Goal: Task Accomplishment & Management: Manage account settings

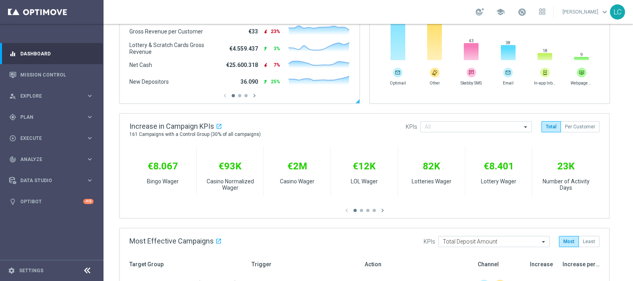
scroll to position [249, 0]
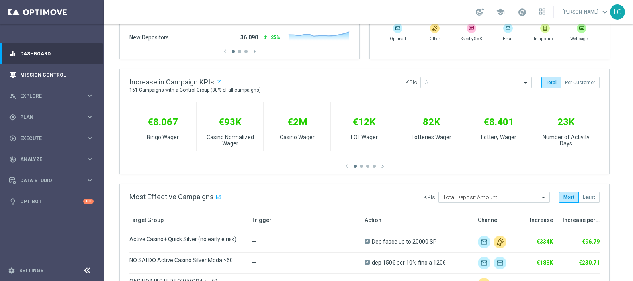
click at [11, 73] on icon "button" at bounding box center [12, 74] width 7 height 7
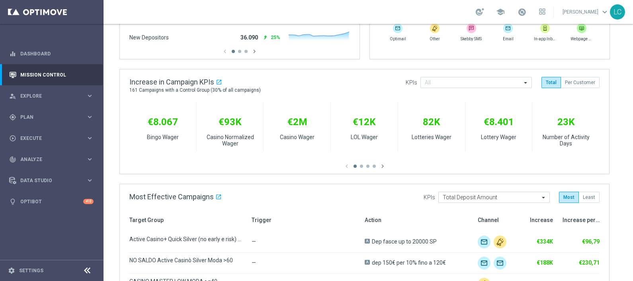
scroll to position [0, 0]
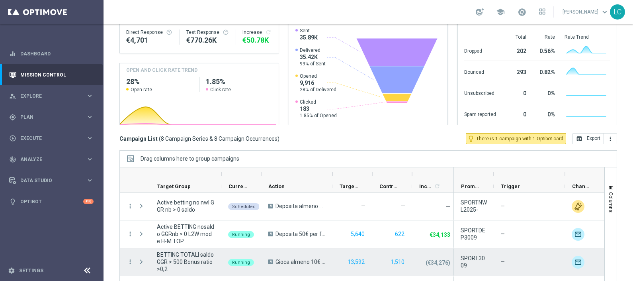
scroll to position [134, 0]
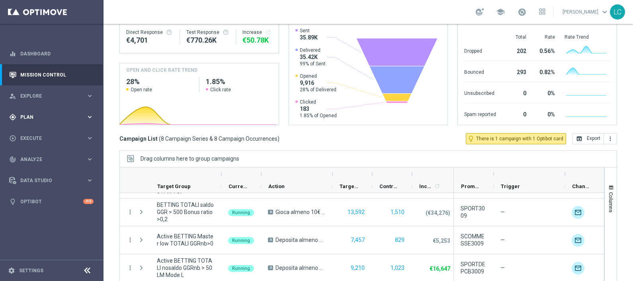
click at [30, 115] on span "Plan" at bounding box center [53, 117] width 66 height 5
click at [36, 134] on link "Target Groups" at bounding box center [52, 133] width 62 height 6
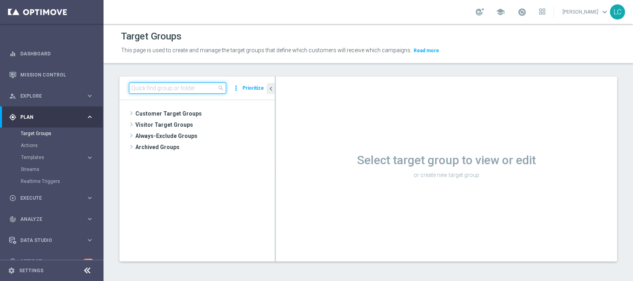
click at [185, 86] on input at bounding box center [177, 87] width 97 height 11
paste input "Active BETTING nosaldo GGR > 0 L3M Bonus Ratio>0,2"
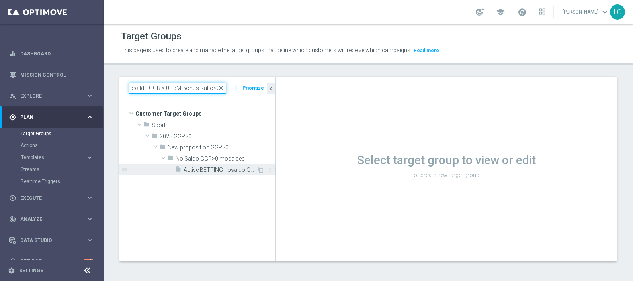
type input "Active BETTING nosaldo GGR > 0 L3M Bonus Ratio>0,2"
click at [191, 173] on div "insert_drive_file Active BETTING nosaldo GGR > 0 L3M Bonus Ratio>0,2" at bounding box center [216, 169] width 82 height 11
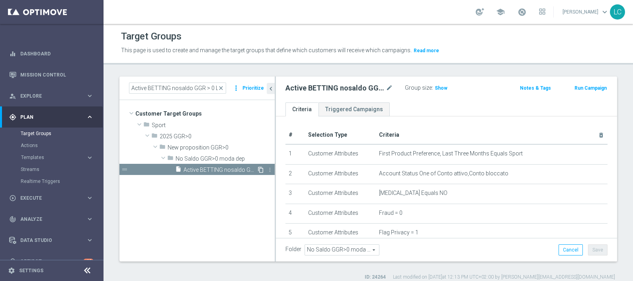
click at [259, 166] on icon "content_copy" at bounding box center [260, 169] width 6 height 6
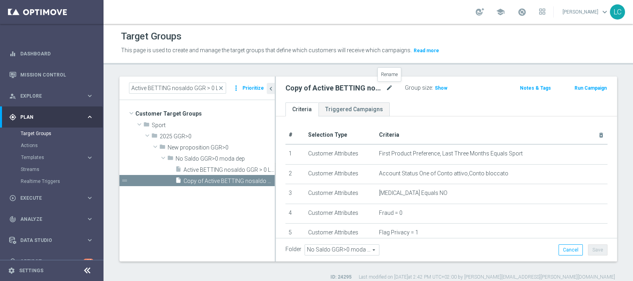
click at [389, 85] on icon "mode_edit" at bounding box center [389, 88] width 7 height 10
click at [388, 85] on icon "mode_edit" at bounding box center [389, 88] width 7 height 10
type input "Active BETTING nosaldo GGR > 0 L3M Bonus Ratio<0,2 dep rank top 0.3"
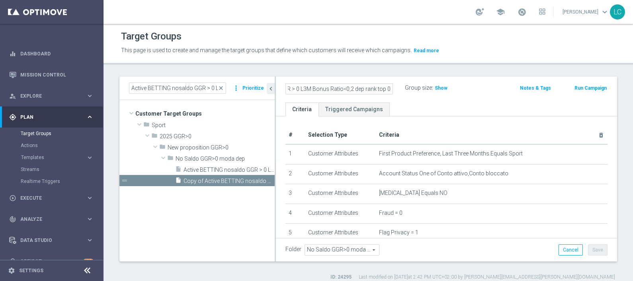
scroll to position [0, 0]
click at [372, 62] on header "Target Groups This page is used to create and manage the target groups that def…" at bounding box center [367, 44] width 529 height 41
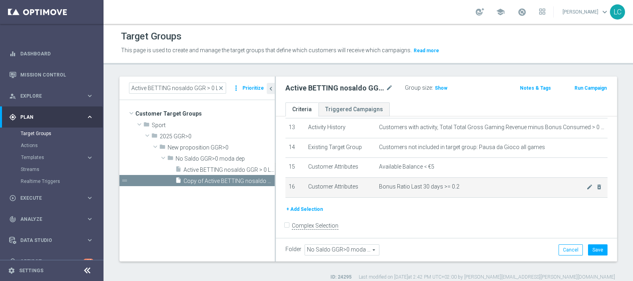
scroll to position [263, 0]
click at [586, 184] on icon "mode_edit" at bounding box center [589, 186] width 6 height 6
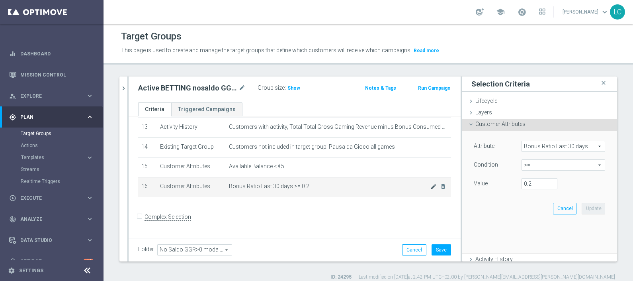
scroll to position [255, 0]
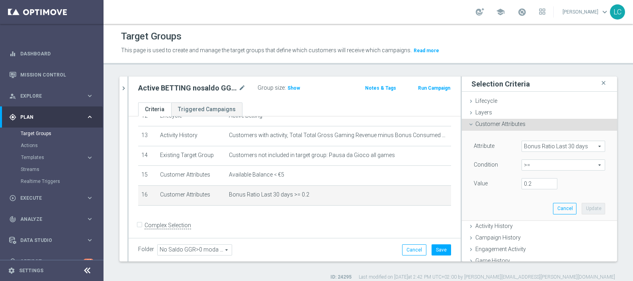
click at [528, 168] on span ">=" at bounding box center [563, 165] width 83 height 10
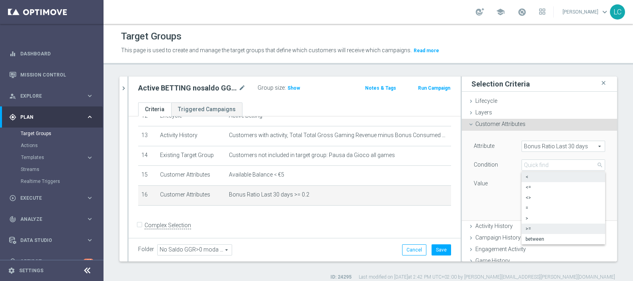
click at [525, 173] on span "<" at bounding box center [563, 176] width 76 height 6
type input "<"
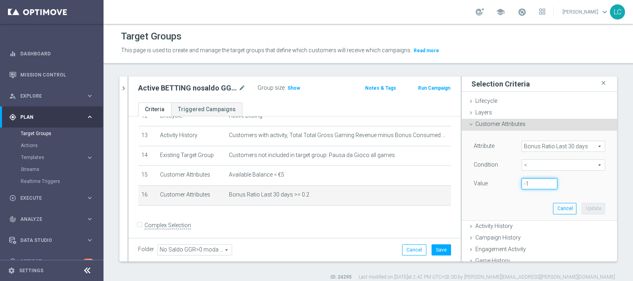
click at [536, 183] on input "-1" at bounding box center [539, 183] width 36 height 11
drag, startPoint x: 529, startPoint y: 185, endPoint x: 483, endPoint y: 181, distance: 45.9
click at [483, 181] on div "Value -1" at bounding box center [539, 184] width 143 height 13
type input "0"
type input "0.2"
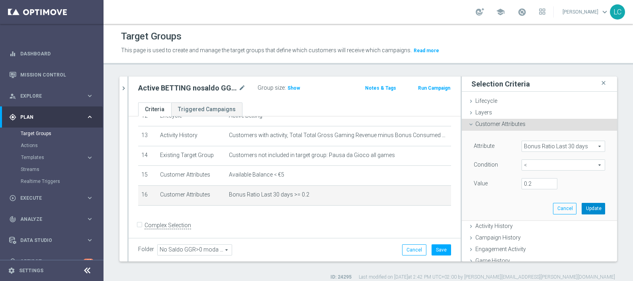
click at [581, 207] on button "Update" at bounding box center [592, 208] width 23 height 11
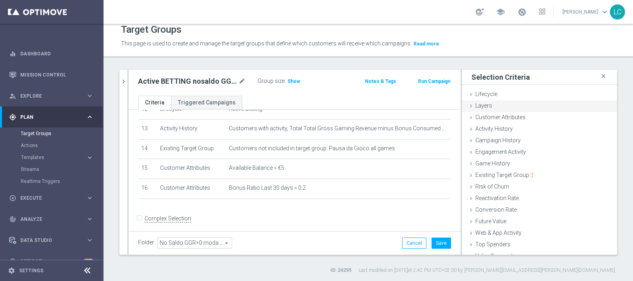
click at [483, 106] on span "Layers" at bounding box center [483, 105] width 17 height 6
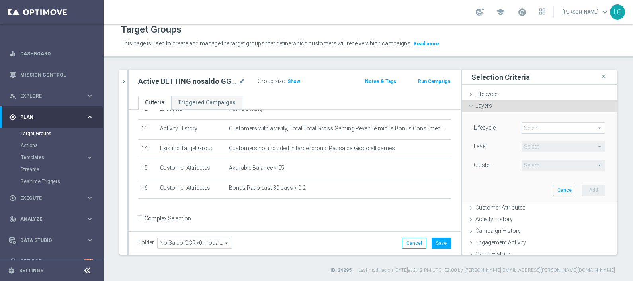
click at [546, 125] on span at bounding box center [563, 128] width 83 height 10
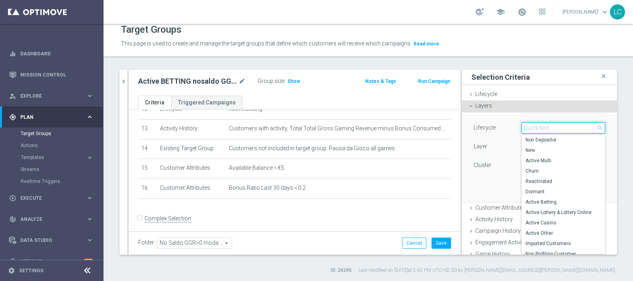
click at [544, 126] on input "search" at bounding box center [563, 127] width 84 height 11
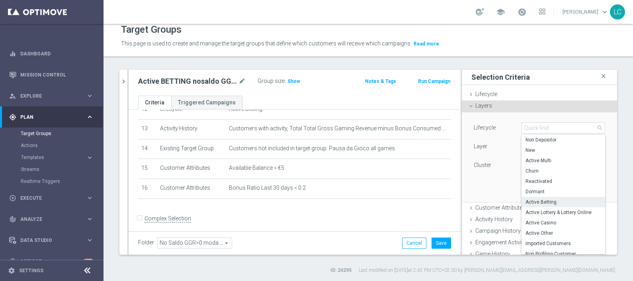
click at [541, 202] on span "Active Betting" at bounding box center [563, 202] width 76 height 6
type input "Active Betting"
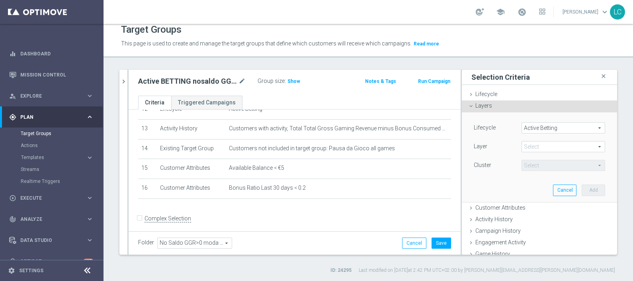
click at [535, 142] on span at bounding box center [563, 146] width 83 height 10
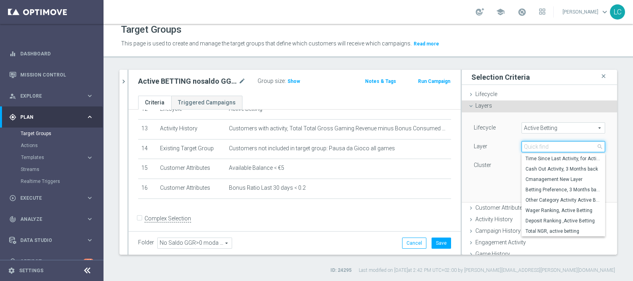
click at [532, 145] on input "search" at bounding box center [563, 146] width 84 height 11
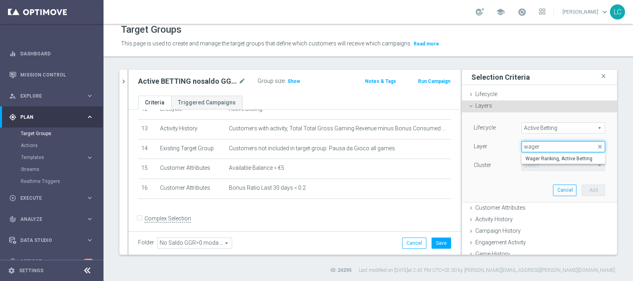
drag, startPoint x: 534, startPoint y: 146, endPoint x: 501, endPoint y: 148, distance: 33.1
click at [501, 148] on div "Layer Select arrow_drop_down wager close Wager Ranking, Active Betting" at bounding box center [539, 147] width 143 height 13
type input "wager"
click at [535, 147] on span at bounding box center [563, 146] width 83 height 10
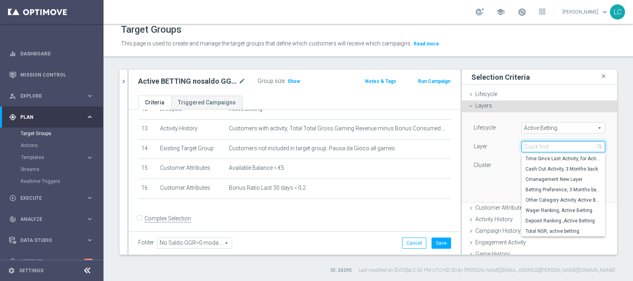
click at [535, 145] on input "search" at bounding box center [563, 146] width 84 height 11
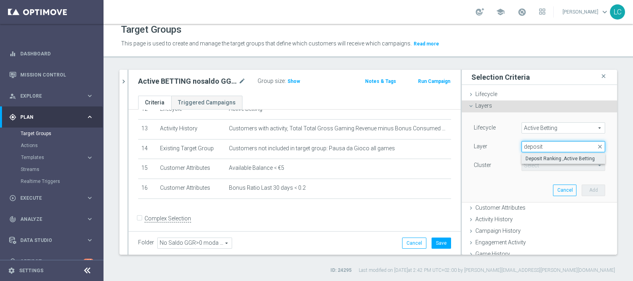
type input "deposit"
click at [536, 155] on span "Deposit Ranking ,Active Betting" at bounding box center [563, 158] width 76 height 6
type input "Deposit Ranking ,Active Betting"
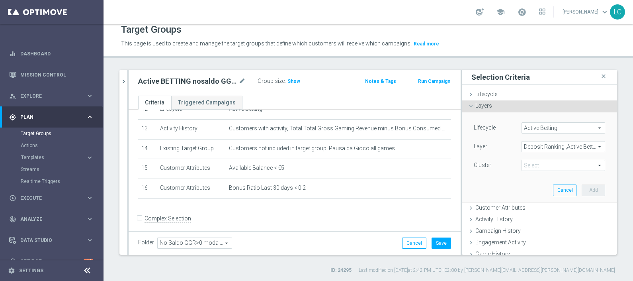
click at [533, 163] on span at bounding box center [563, 165] width 83 height 10
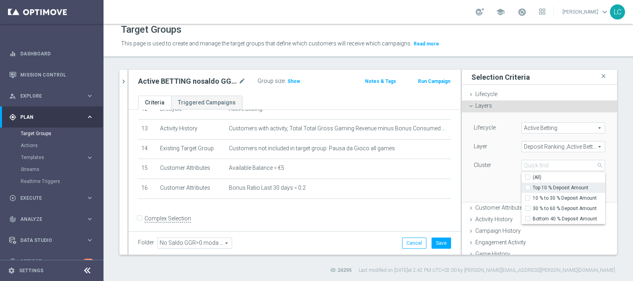
click at [532, 187] on label "Top 10 % Deposit Amount" at bounding box center [568, 187] width 72 height 10
click at [527, 187] on input "Top 10 % Deposit Amount" at bounding box center [529, 187] width 5 height 5
checkbox input "true"
type input "Top 10 % Deposit Amount"
click at [527, 195] on input "10 % to 30 % Deposit Amount" at bounding box center [529, 197] width 5 height 5
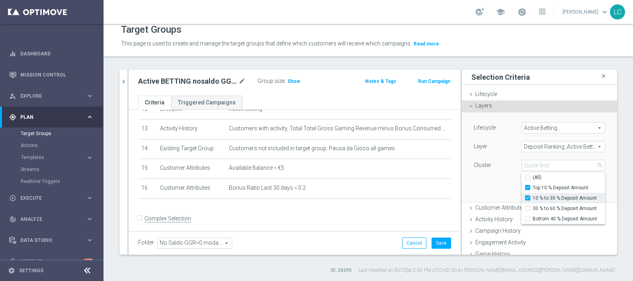
checkbox input "true"
type input "Selected 2 of 4"
click at [482, 182] on div "Lifecycle Active Betting Active Betting arrow_drop_down search Layer Deposit Ra…" at bounding box center [539, 156] width 143 height 89
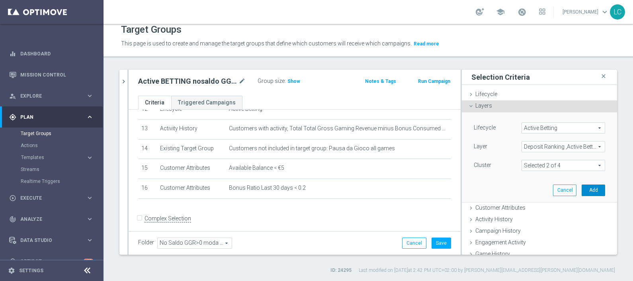
click at [581, 188] on button "Add" at bounding box center [592, 189] width 23 height 11
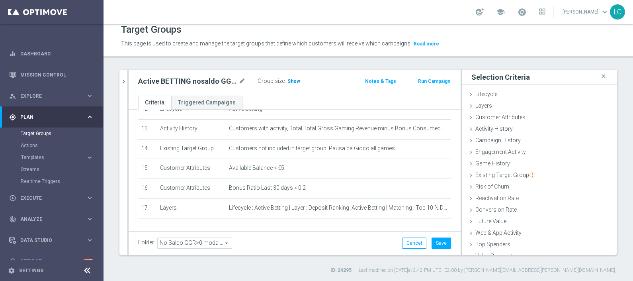
click at [294, 81] on span "Show" at bounding box center [293, 81] width 13 height 6
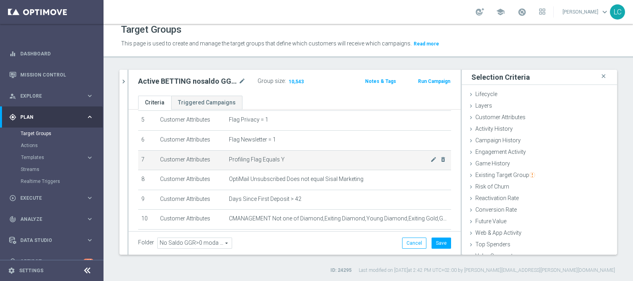
scroll to position [156, 0]
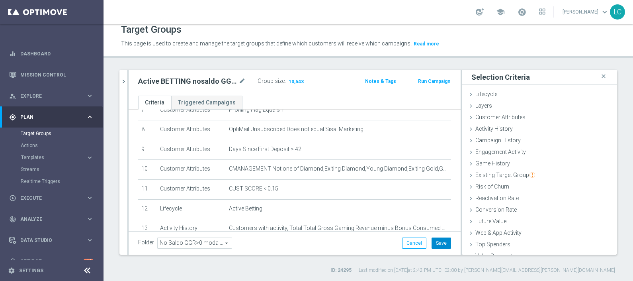
click at [435, 243] on button "Save" at bounding box center [440, 242] width 19 height 11
click at [125, 81] on icon "chevron_right" at bounding box center [124, 82] width 8 height 8
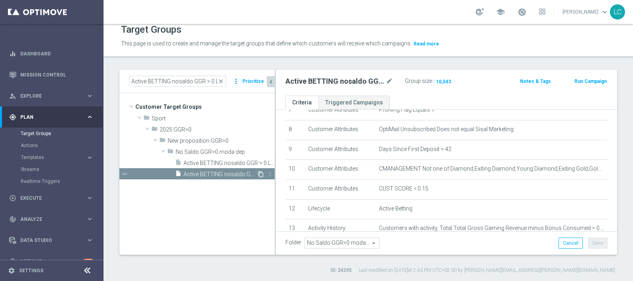
click at [259, 172] on icon "content_copy" at bounding box center [260, 174] width 6 height 6
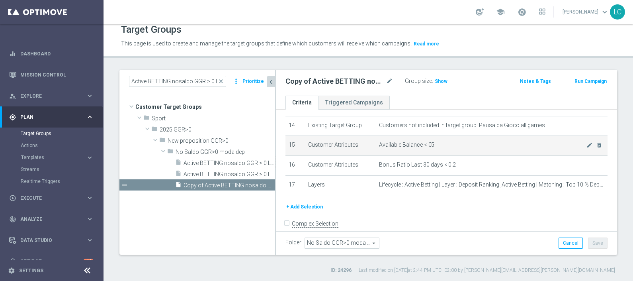
scroll to position [283, 0]
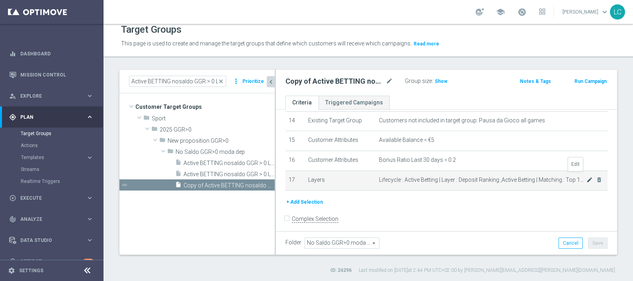
click at [586, 176] on icon "mode_edit" at bounding box center [589, 179] width 6 height 6
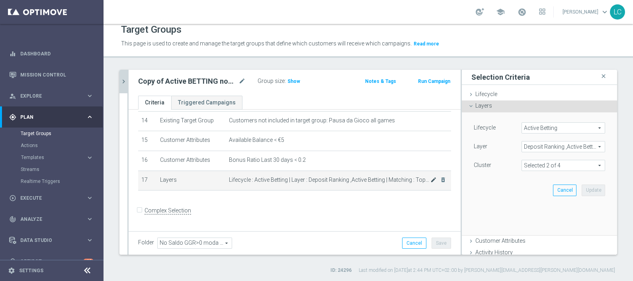
scroll to position [275, 0]
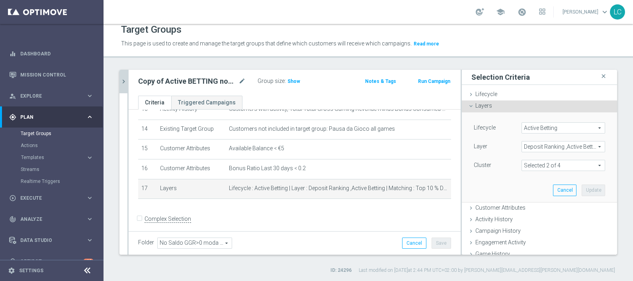
click at [541, 166] on span at bounding box center [563, 165] width 83 height 10
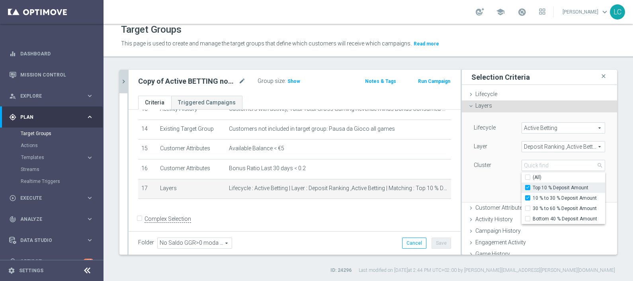
click at [521, 181] on div "(All)" at bounding box center [563, 177] width 84 height 10
click at [527, 188] on input "Top 10 % Deposit Amount" at bounding box center [529, 187] width 5 height 5
checkbox input "false"
type input "10 % to 30 % Deposit Amount"
click at [527, 196] on input "10 % to 30 % Deposit Amount" at bounding box center [529, 197] width 5 height 5
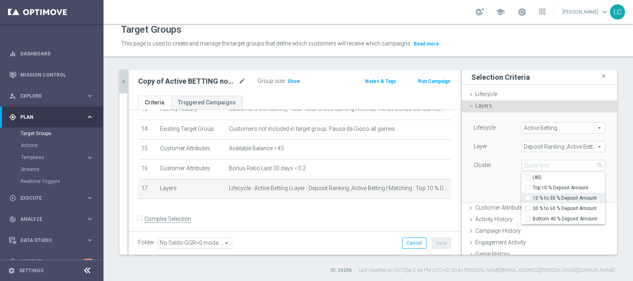
checkbox input "false"
type input "Select"
click at [527, 206] on input "30 % to 60 % Deposit Amount" at bounding box center [529, 208] width 5 height 5
checkbox input "true"
type input "30 % to 60 % Deposit Amount"
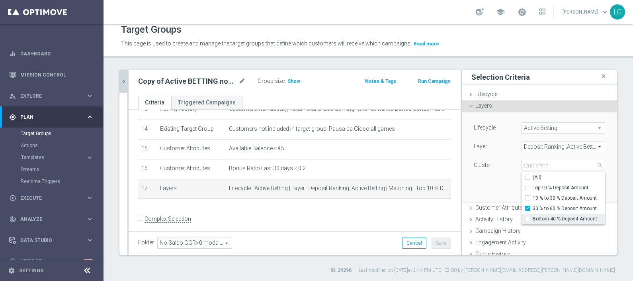
click at [527, 219] on input "Bottom 40 % Deposit Amount" at bounding box center [529, 218] width 5 height 5
checkbox input "true"
type input "Selected 2 of 4"
click at [478, 156] on div "Lifecycle Active Betting Active Betting arrow_drop_down search Layer Deposit Ra…" at bounding box center [538, 147] width 131 height 50
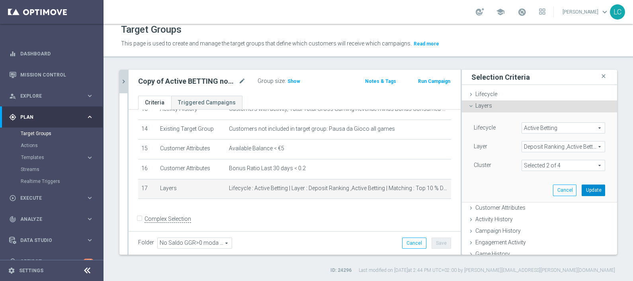
click at [582, 189] on button "Update" at bounding box center [592, 189] width 23 height 11
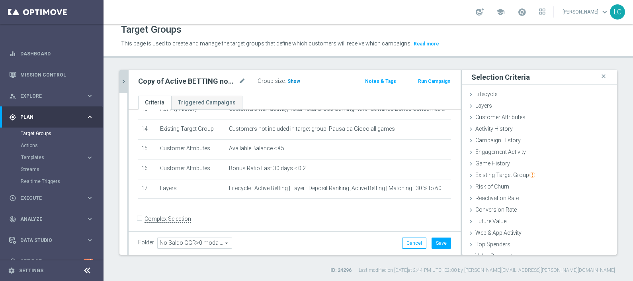
click at [293, 82] on span "Show" at bounding box center [293, 81] width 13 height 6
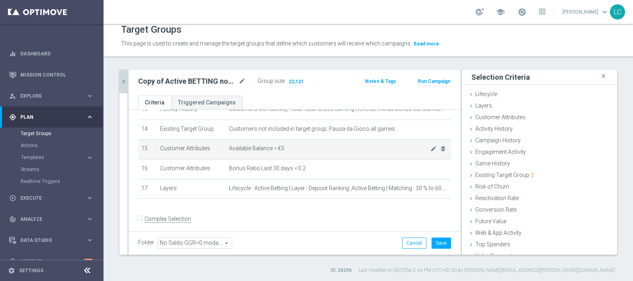
scroll to position [225, 0]
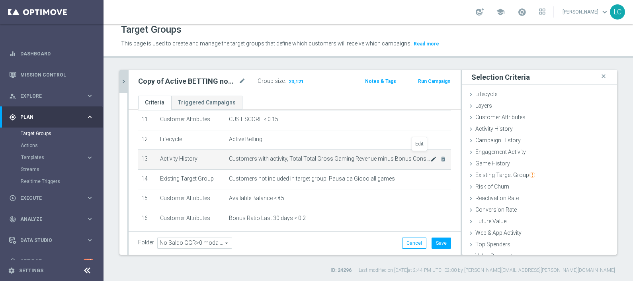
click at [430, 156] on icon "mode_edit" at bounding box center [433, 159] width 6 height 6
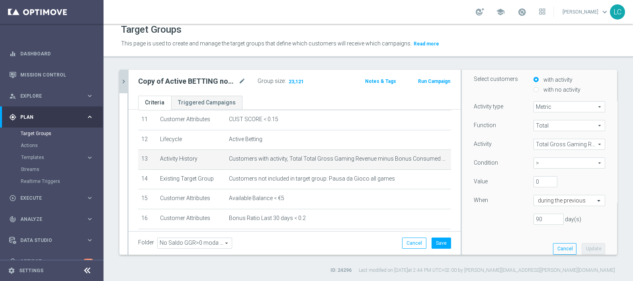
scroll to position [99, 0]
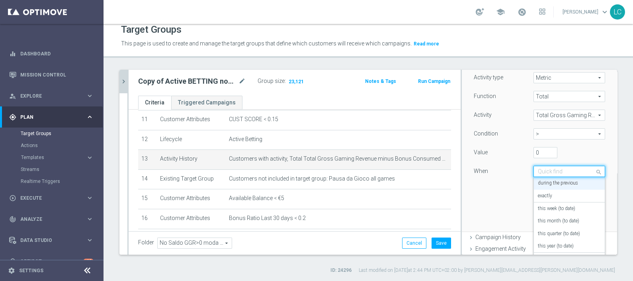
click at [540, 173] on input "text" at bounding box center [561, 171] width 47 height 7
click at [555, 219] on label "last calendar month" at bounding box center [558, 222] width 41 height 6
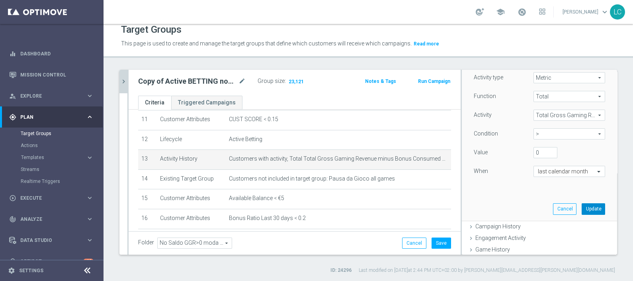
click at [581, 207] on button "Update" at bounding box center [592, 208] width 23 height 11
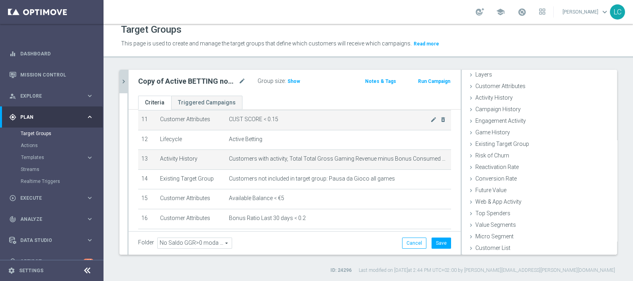
scroll to position [31, 0]
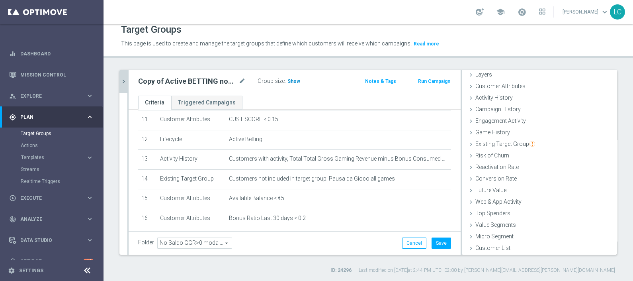
click at [291, 78] on span "Show" at bounding box center [293, 81] width 13 height 6
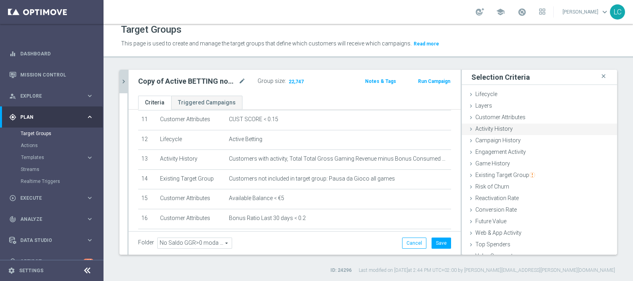
click at [490, 130] on span "Activity History" at bounding box center [493, 128] width 37 height 6
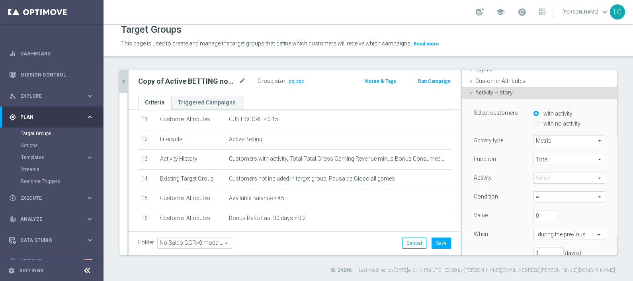
scroll to position [49, 0]
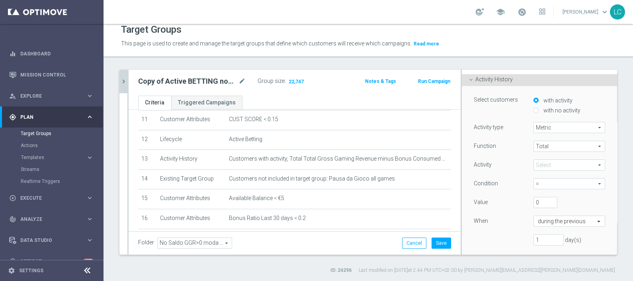
click at [535, 161] on span at bounding box center [569, 165] width 71 height 10
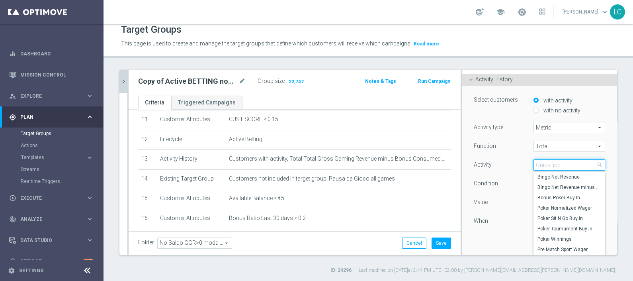
click at [535, 161] on input "search" at bounding box center [569, 164] width 72 height 11
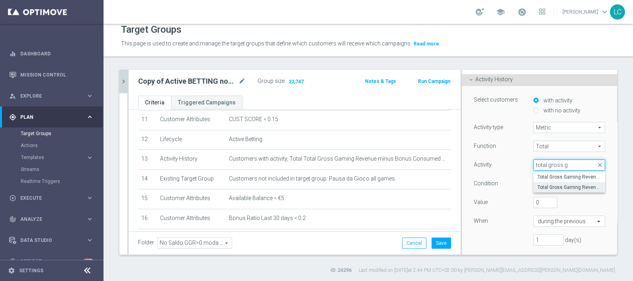
type input "total gross g"
click at [563, 185] on span "Total Gross Gaming Revenue minus Bonus Consumed" at bounding box center [569, 187] width 64 height 6
type input "Total Gross Gaming Revenue minus Bonus Consumed"
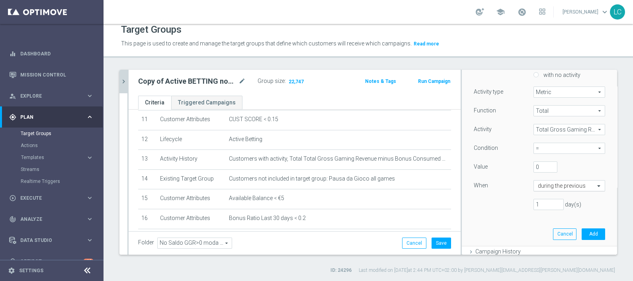
scroll to position [99, 0]
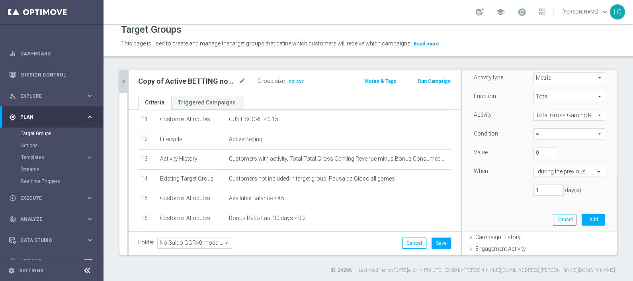
click at [542, 133] on span "=" at bounding box center [569, 134] width 71 height 10
click at [540, 163] on span ">" at bounding box center [569, 166] width 64 height 6
type input ">"
drag, startPoint x: 533, startPoint y: 189, endPoint x: 517, endPoint y: 185, distance: 16.4
click at [527, 185] on div "1 day(s)" at bounding box center [563, 189] width 72 height 11
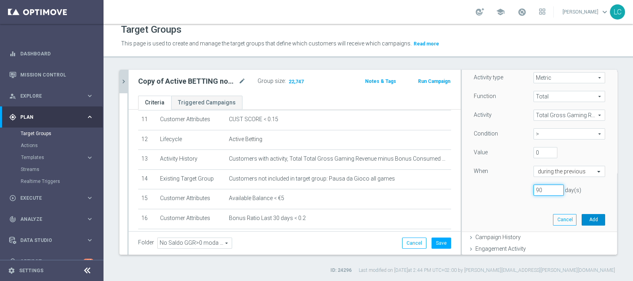
type input "90"
click at [585, 216] on button "Add" at bounding box center [592, 219] width 23 height 11
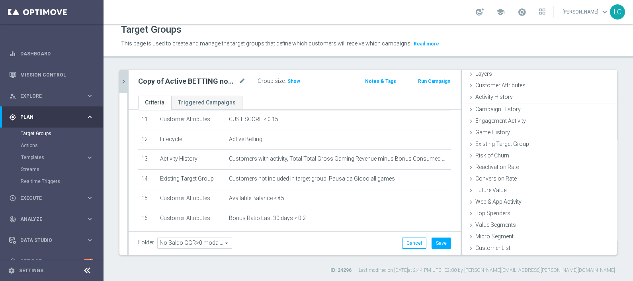
scroll to position [31, 0]
click at [287, 82] on span "Show" at bounding box center [293, 81] width 13 height 6
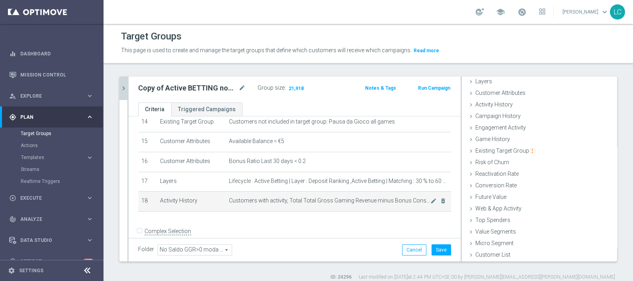
scroll to position [294, 0]
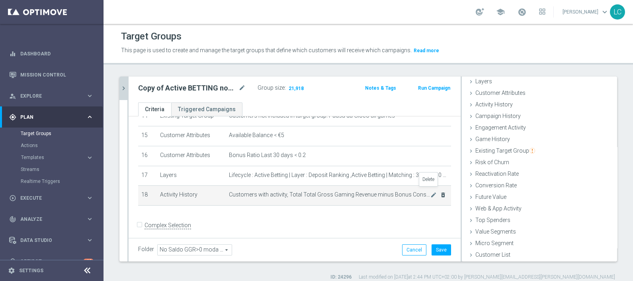
click at [440, 191] on icon "delete_forever" at bounding box center [443, 194] width 6 height 6
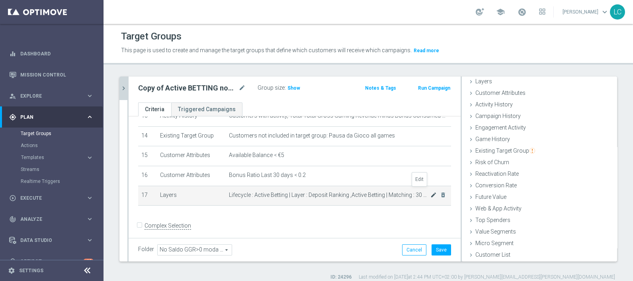
click at [430, 191] on icon "mode_edit" at bounding box center [433, 194] width 6 height 6
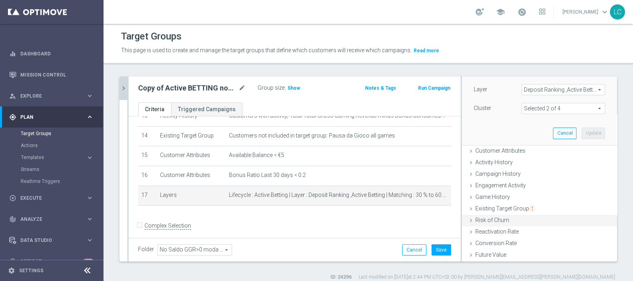
scroll to position [21, 0]
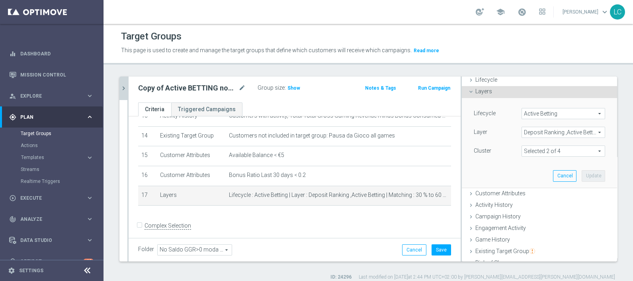
click at [542, 149] on span at bounding box center [563, 151] width 83 height 10
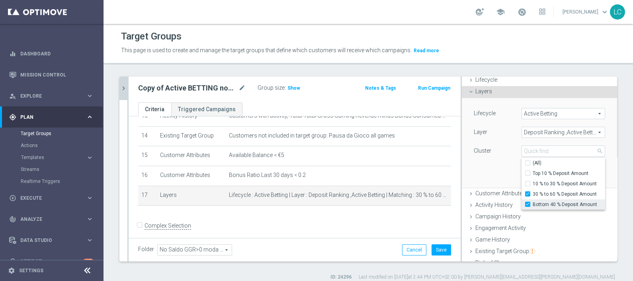
click at [527, 204] on input "Bottom 40 % Deposit Amount" at bounding box center [529, 204] width 5 height 5
checkbox input "false"
type input "30 % to 60 % Deposit Amount"
click at [489, 165] on div "Lifecycle Active Betting Active Betting arrow_drop_down search Layer Deposit Ra…" at bounding box center [539, 142] width 143 height 89
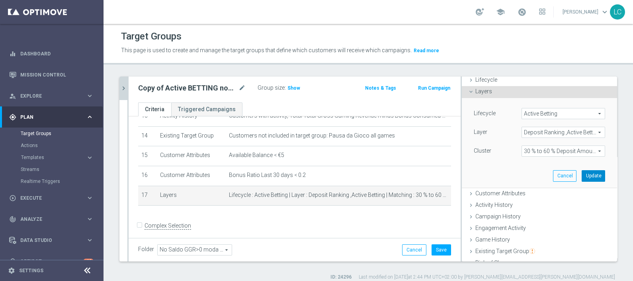
click at [585, 173] on button "Update" at bounding box center [592, 175] width 23 height 11
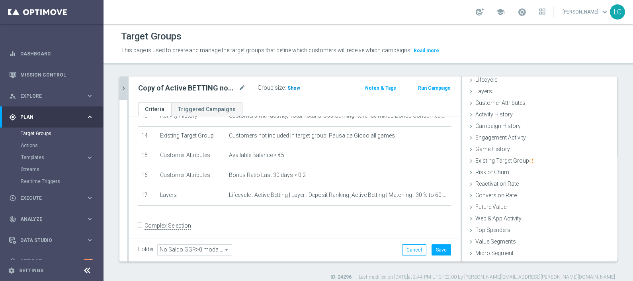
click at [298, 87] on span "Show" at bounding box center [293, 88] width 13 height 6
click at [243, 88] on icon "mode_edit" at bounding box center [241, 88] width 7 height 10
click at [235, 89] on input "Copy of Active BETTING nosaldo GGR > 0 L3M Bonus Ratio<0,2 dep rank top 0.3" at bounding box center [191, 88] width 107 height 11
drag, startPoint x: 226, startPoint y: 87, endPoint x: 263, endPoint y: 88, distance: 36.6
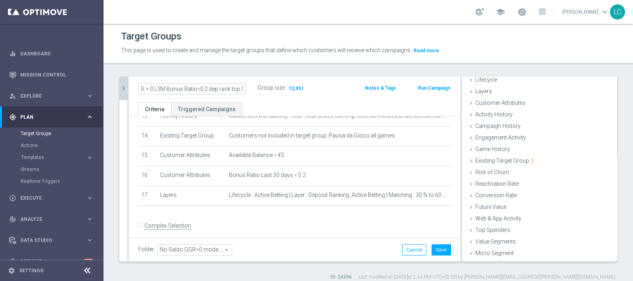
click at [263, 88] on div "Copy of Active BETTING nosaldo GGR > 0 L3M Bonus Ratio<0,2 dep rank top 0.3 Gro…" at bounding box center [240, 88] width 216 height 13
type input "Active BETTING nosaldo GGR > 0 L3M Bonus Ratio<0,2 dep rank bottom"
click at [345, 94] on div "Active BETTING nosaldo GGR > 0 L3M Bonus Ratio<0,2 dep rank bottom Group size :…" at bounding box center [294, 88] width 325 height 13
click at [435, 245] on button "Save" at bounding box center [440, 249] width 19 height 11
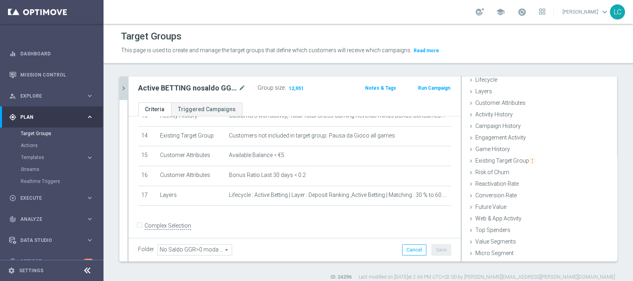
click at [124, 93] on button "chevron_right" at bounding box center [123, 87] width 8 height 23
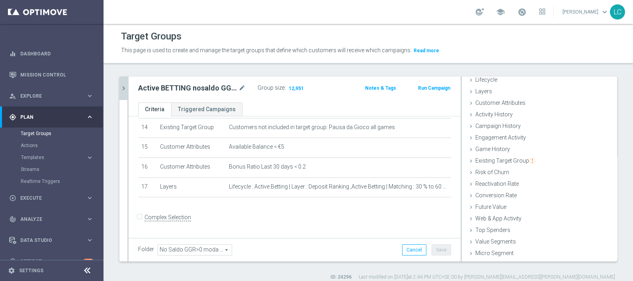
scroll to position [23, 0]
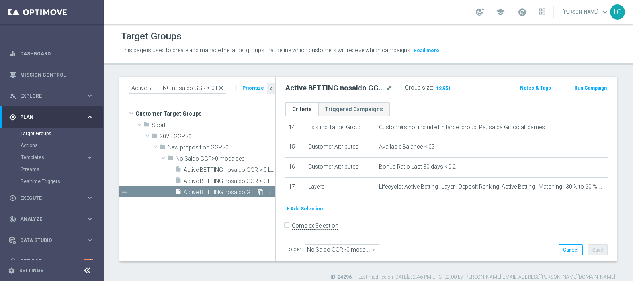
click at [261, 190] on icon "content_copy" at bounding box center [260, 192] width 6 height 6
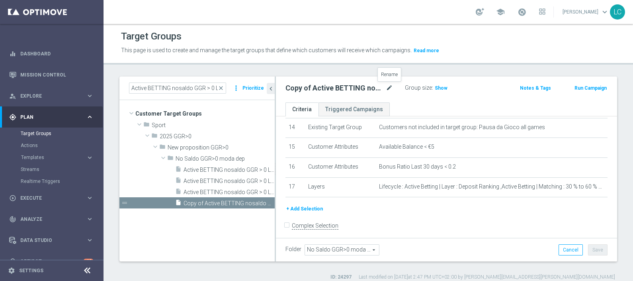
click at [388, 87] on icon "mode_edit" at bounding box center [389, 88] width 7 height 10
click at [376, 64] on header "Target Groups This page is used to create and manage the target groups that def…" at bounding box center [367, 44] width 529 height 41
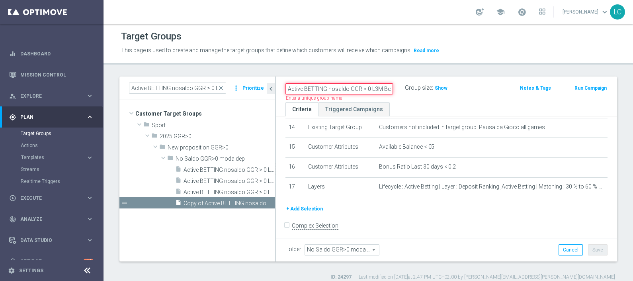
click at [354, 88] on input "Active BETTING nosaldo GGR > 0 L3M Bonus Ratio<0,2 dep rank top 0.3" at bounding box center [338, 88] width 107 height 11
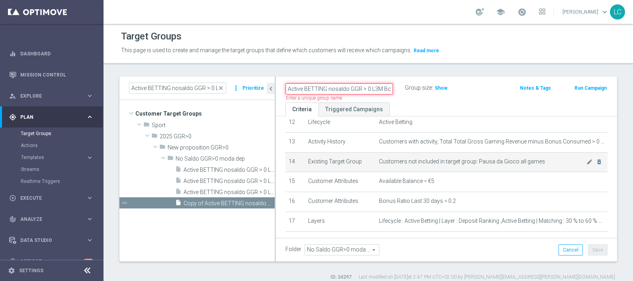
scroll to position [233, 0]
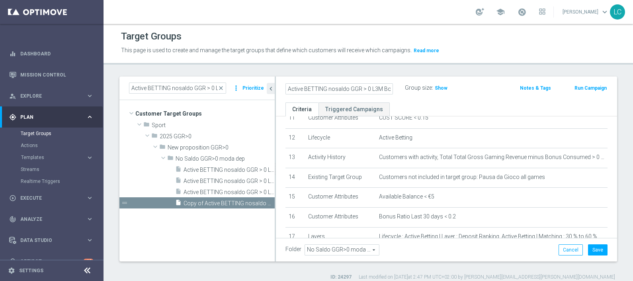
click at [471, 95] on div "Active BETTING nosaldo GGR > 0 L3M Bonus Ratio<0,2 dep rank top 0.3 Group size …" at bounding box center [446, 89] width 341 height 26
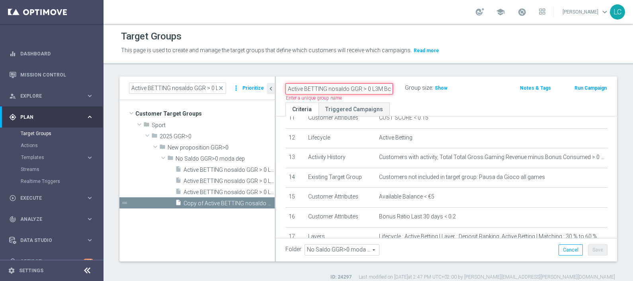
click at [371, 88] on input "Active BETTING nosaldo GGR > 0 L3M Bonus Ratio<0,2 dep rank top 0.3" at bounding box center [338, 88] width 107 height 11
click at [322, 87] on input "Active BETTING nosaldo GGR > 0 L3M Bonus Ratio<0,2 dep rank top 0.3" at bounding box center [338, 88] width 107 height 11
paste input "bottom"
type input "Active BETTING nosaldo GGR > 0 L3M Bonus Ratio<0,2 dep rank bottom"
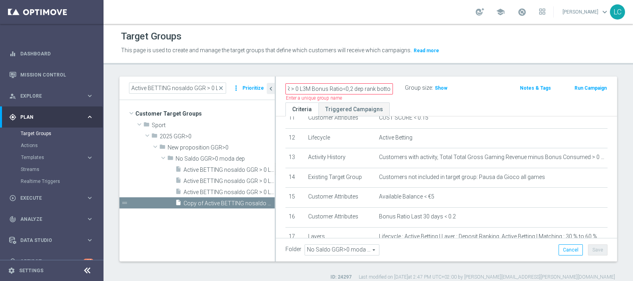
scroll to position [0, 0]
click at [486, 86] on div "Active BETTING nosaldo GGR > 0 L3M Bonus Ratio<0,2 dep rank bottom Name length …" at bounding box center [390, 88] width 222 height 12
click at [228, 190] on span "Active BETTING nosaldo GGR > 0 L3M Bonus Ratio<0,2 dep rank top 0.3" at bounding box center [219, 192] width 73 height 7
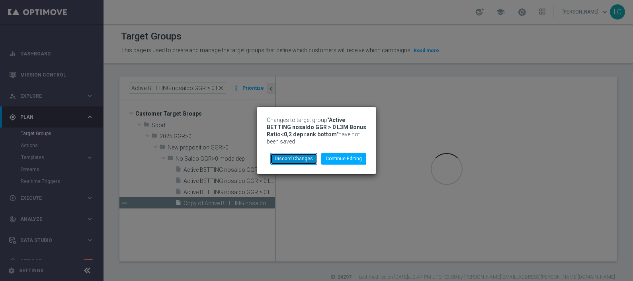
click at [298, 156] on button "Discard Changes" at bounding box center [293, 158] width 47 height 11
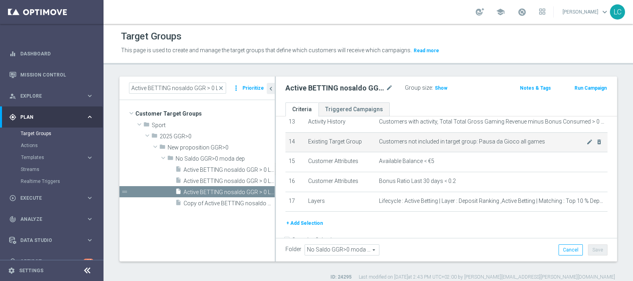
scroll to position [283, 0]
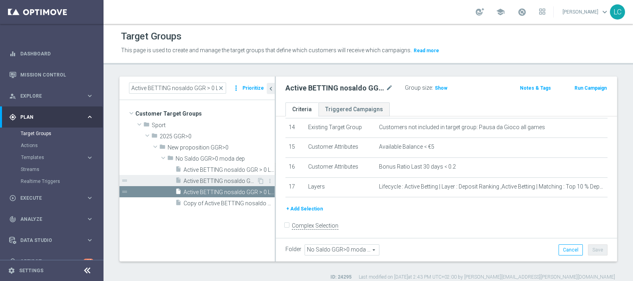
click at [217, 179] on span "Active BETTING nosaldo GGR > 0 L3M Bonus Ratio<0,2 dep rank bottom" at bounding box center [219, 180] width 73 height 7
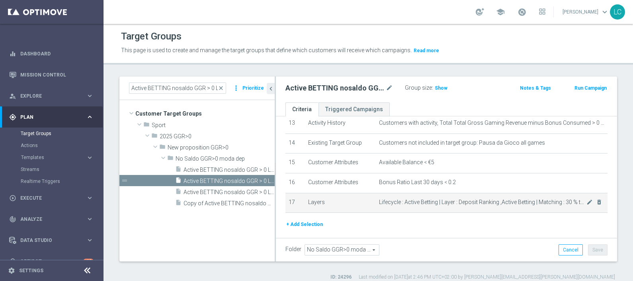
scroll to position [283, 0]
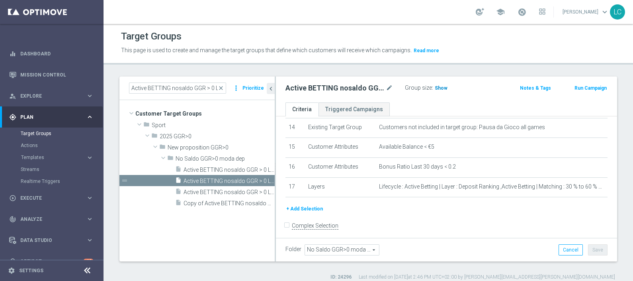
click at [442, 87] on span "Show" at bounding box center [440, 88] width 13 height 6
click at [218, 190] on span "Active BETTING nosaldo GGR > 0 L3M Bonus Ratio<0,2 dep rank top 0.3" at bounding box center [219, 192] width 73 height 7
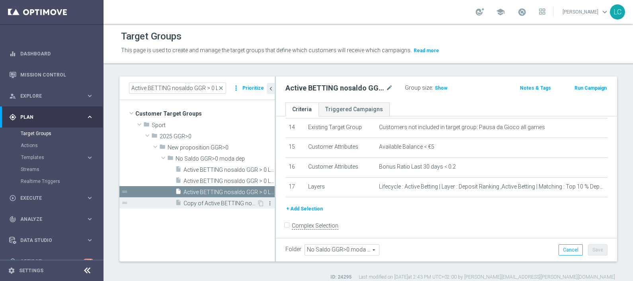
click at [270, 200] on icon "more_vert" at bounding box center [270, 203] width 6 height 6
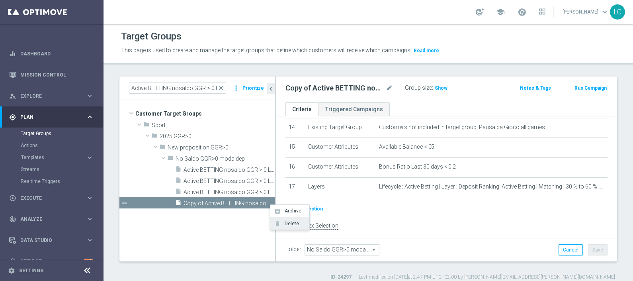
click at [276, 220] on icon "delete" at bounding box center [277, 223] width 6 height 6
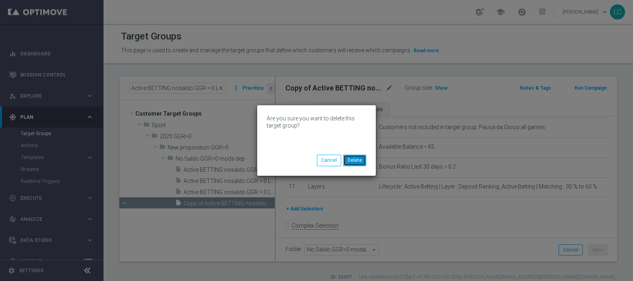
click at [357, 159] on button "Delete" at bounding box center [354, 159] width 23 height 11
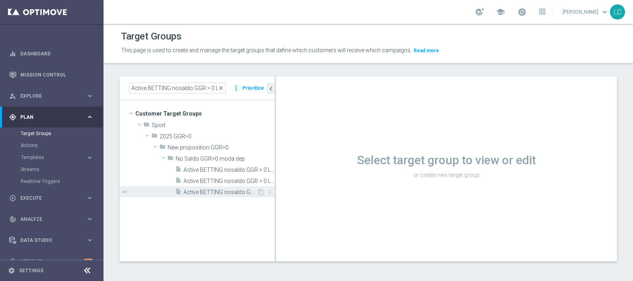
click at [214, 195] on span "Active BETTING nosaldo GGR > 0 L3M Bonus Ratio<0,2 dep rank top 0.3" at bounding box center [219, 192] width 73 height 7
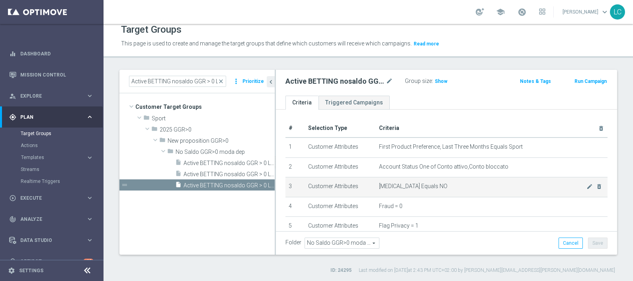
scroll to position [283, 0]
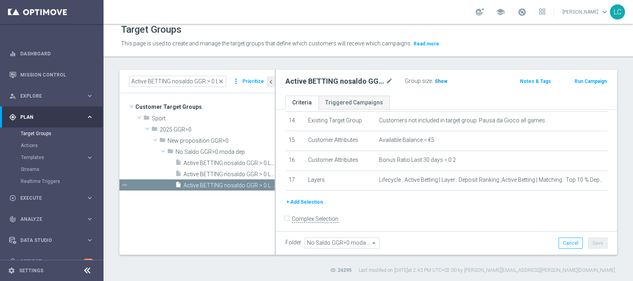
click at [440, 79] on span "Show" at bounding box center [440, 81] width 13 height 6
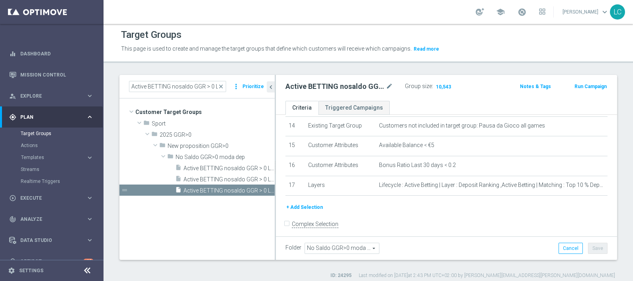
scroll to position [0, 0]
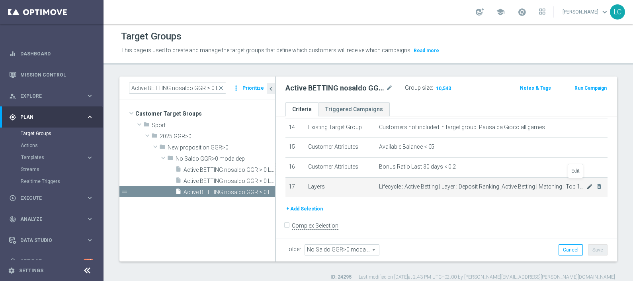
click at [586, 183] on icon "mode_edit" at bounding box center [589, 186] width 6 height 6
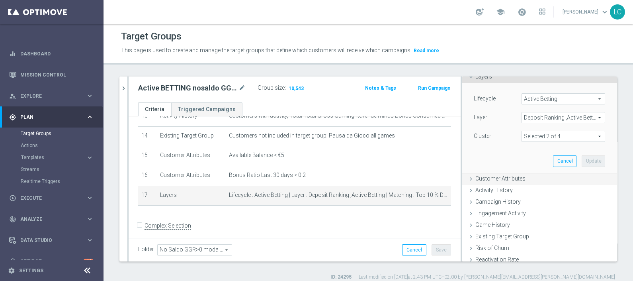
scroll to position [49, 0]
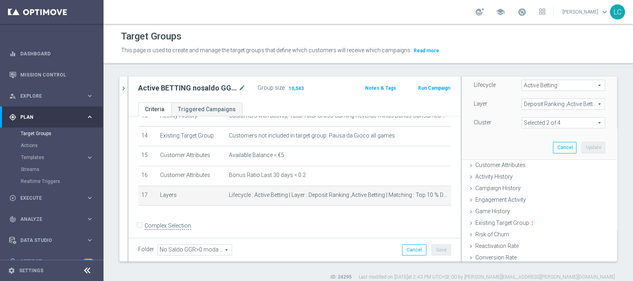
click at [525, 125] on span at bounding box center [563, 122] width 83 height 10
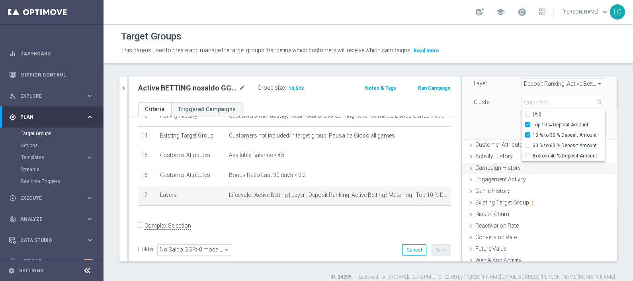
scroll to position [99, 0]
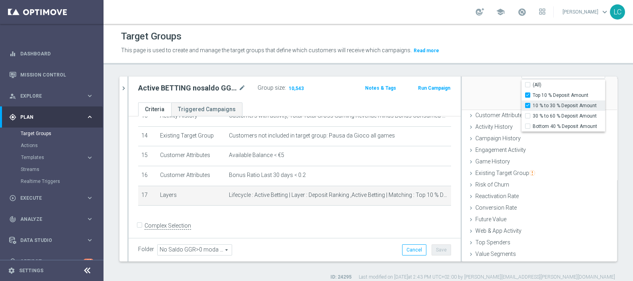
click at [527, 105] on input "10 % to 30 % Deposit Amount" at bounding box center [529, 105] width 5 height 5
checkbox input "false"
type input "Top 10 % Deposit Amount"
click at [521, 90] on div "Top 10 % Deposit Amount" at bounding box center [563, 95] width 84 height 10
click at [527, 93] on input "Top 10 % Deposit Amount" at bounding box center [529, 95] width 5 height 5
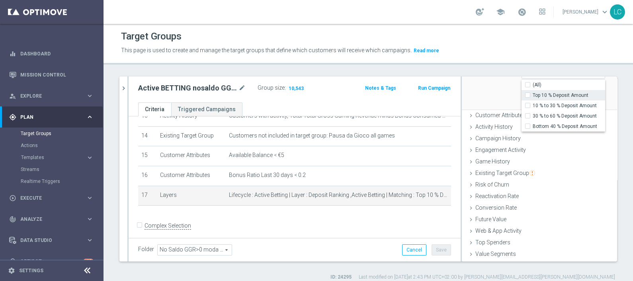
checkbox input "false"
type input "Select"
click at [532, 127] on span "Bottom 40 % Deposit Amount" at bounding box center [568, 126] width 72 height 6
click at [531, 127] on input "Bottom 40 % Deposit Amount" at bounding box center [529, 126] width 5 height 5
checkbox input "true"
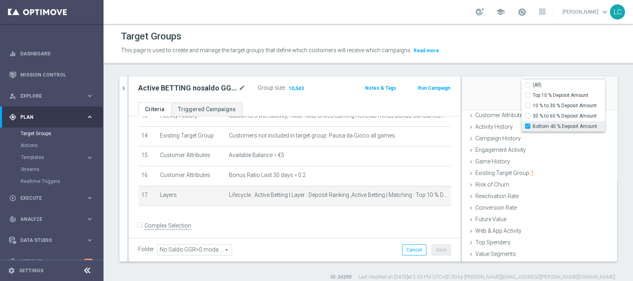
type input "Bottom 40 % Deposit Amount"
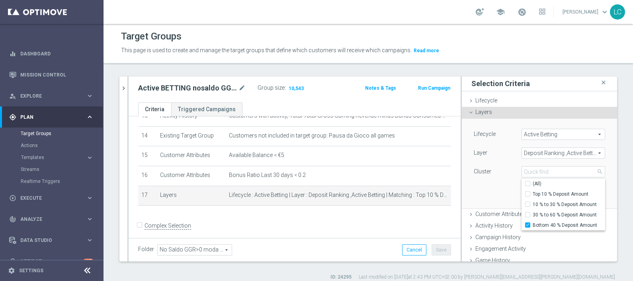
scroll to position [0, 0]
click at [499, 135] on div "Lifecycle" at bounding box center [492, 135] width 48 height 13
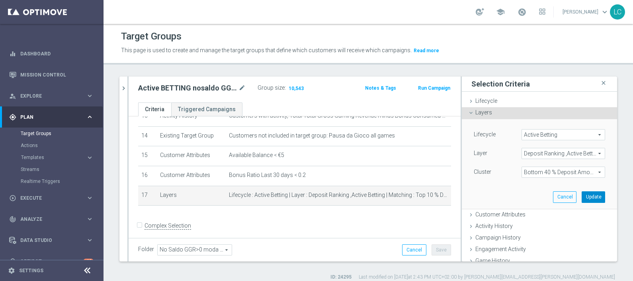
click at [581, 193] on button "Update" at bounding box center [592, 196] width 23 height 11
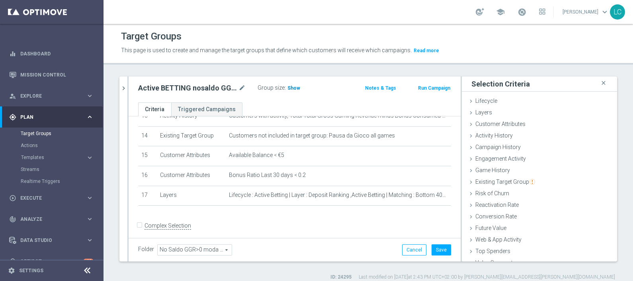
click at [290, 85] on span "Show" at bounding box center [293, 88] width 13 height 6
click at [117, 85] on div "Active BETTING nosaldo GGR > 0 L3M Bonus Ratio>0,2 close more_vert Prioritize C…" at bounding box center [367, 178] width 529 height 204
click at [120, 85] on icon "chevron_right" at bounding box center [124, 88] width 8 height 8
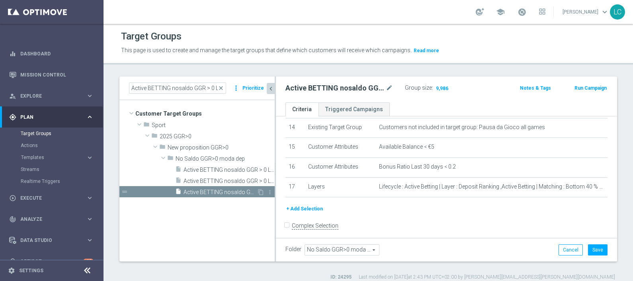
click at [261, 187] on div "drag_handle" at bounding box center [196, 191] width 155 height 11
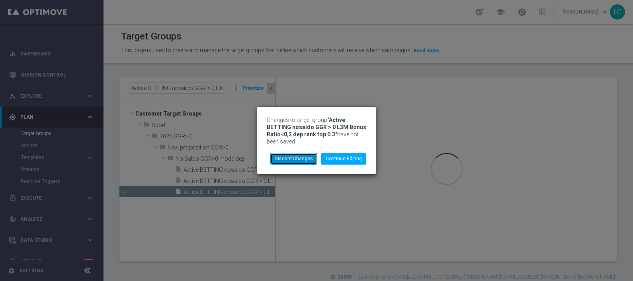
click at [279, 156] on button "Discard Changes" at bounding box center [293, 158] width 47 height 11
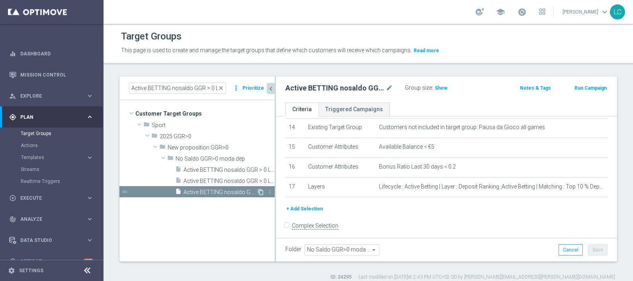
click at [261, 193] on icon "content_copy" at bounding box center [260, 192] width 6 height 6
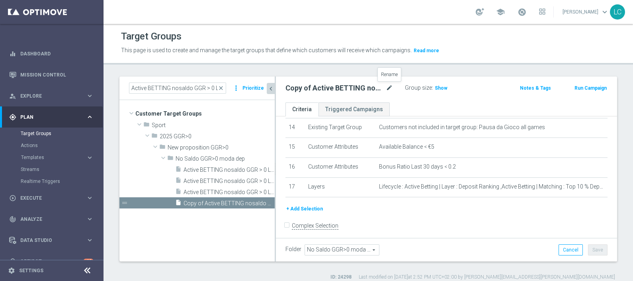
click at [390, 85] on icon "mode_edit" at bounding box center [389, 88] width 7 height 10
click at [224, 87] on span "close" at bounding box center [221, 88] width 6 height 6
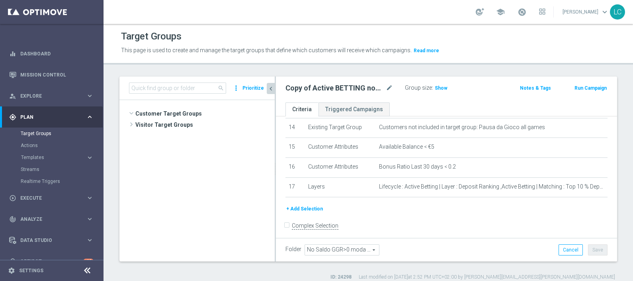
scroll to position [374, 0]
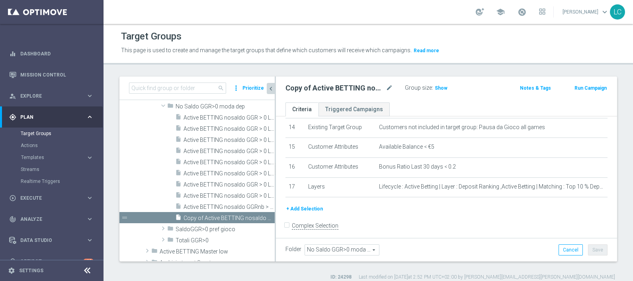
click at [222, 87] on span "search" at bounding box center [221, 88] width 6 height 6
click at [212, 86] on input at bounding box center [177, 87] width 97 height 11
paste input "Active BETTING nosaldo GGR > 0 L3M Bonus Ratio<0,2 dep rank top"
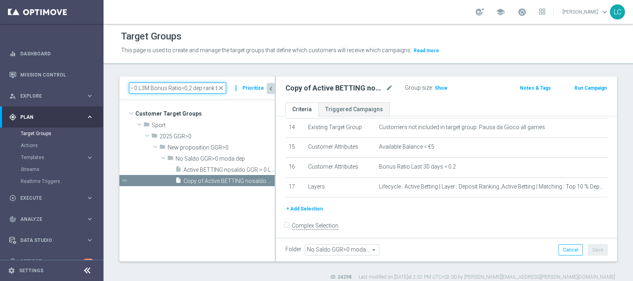
type input "Active BETTING nosaldo GGR > 0 L3M Bonus Ratio<0,2 dep rank top"
click at [213, 71] on div "Target Groups This page is used to create and manage the target groups that def…" at bounding box center [367, 152] width 529 height 257
click at [386, 87] on icon "mode_edit" at bounding box center [389, 88] width 7 height 10
click at [379, 88] on input "Copy of Active BETTING nosaldo GGR > 0 L3M Bonus Ratio<0,2 dep rank top 0.3" at bounding box center [338, 88] width 107 height 11
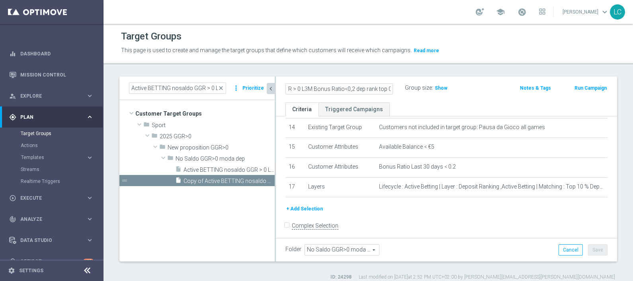
drag, startPoint x: 379, startPoint y: 88, endPoint x: 394, endPoint y: 88, distance: 14.7
click at [394, 88] on div "Copy of Active BETTING nosaldo GGR > 0 L3M Bonus Ratio<0,2 dep rank top 0.3" at bounding box center [338, 88] width 119 height 11
type input "Copy of Active BETTING nosaldo GGR > 0 L3M Bonus Ratio<0,2 dep rank top"
click at [461, 92] on div "Group size : Show" at bounding box center [445, 88] width 80 height 12
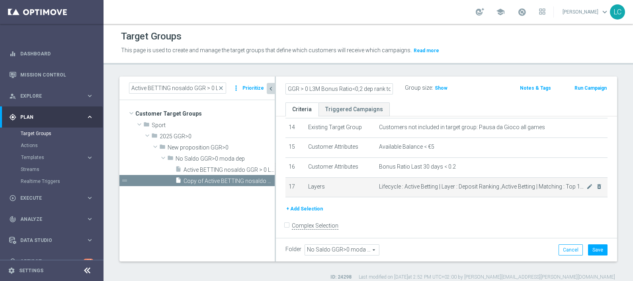
scroll to position [0, 0]
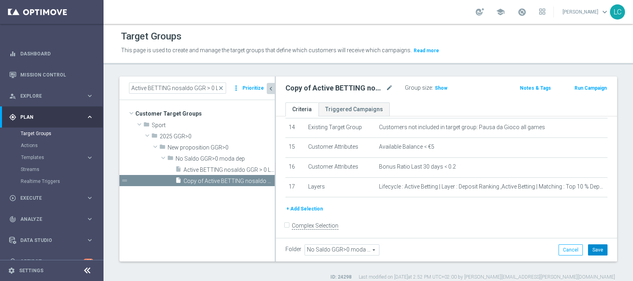
click at [589, 247] on button "Save" at bounding box center [597, 249] width 19 height 11
click at [221, 87] on span "close" at bounding box center [221, 88] width 6 height 6
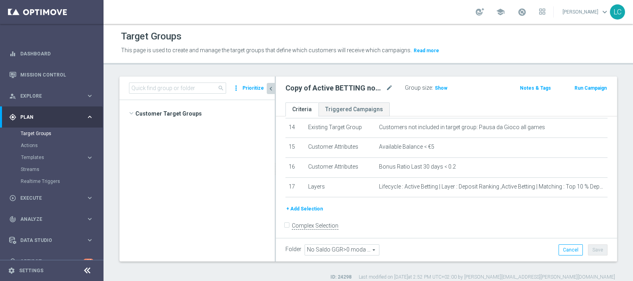
scroll to position [374, 0]
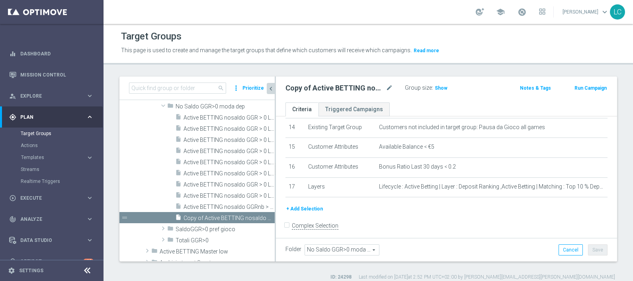
click at [220, 88] on span "search" at bounding box center [221, 88] width 6 height 6
click at [214, 88] on input at bounding box center [177, 87] width 97 height 11
paste input "Active BETTING nosaldo GGR > 0 L3M Bonus Ratio<0,2 dep rank mid"
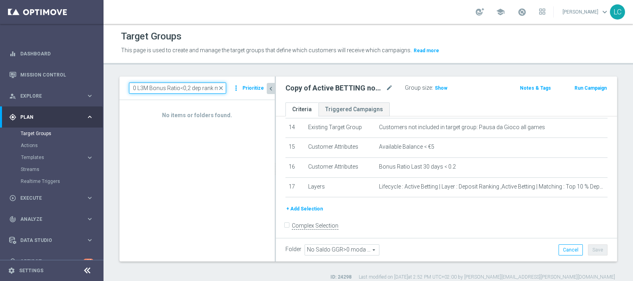
type input "Active BETTING nosaldo GGR > 0 L3M Bonus Ratio<0,2 dep rank mid"
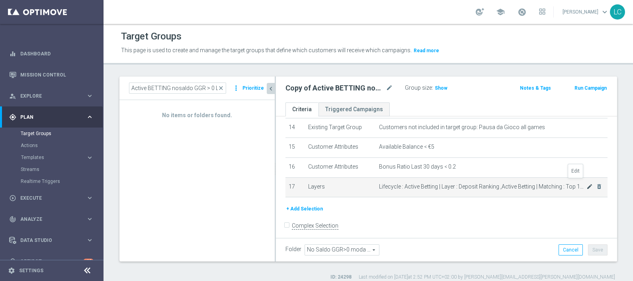
click at [586, 183] on icon "mode_edit" at bounding box center [589, 186] width 6 height 6
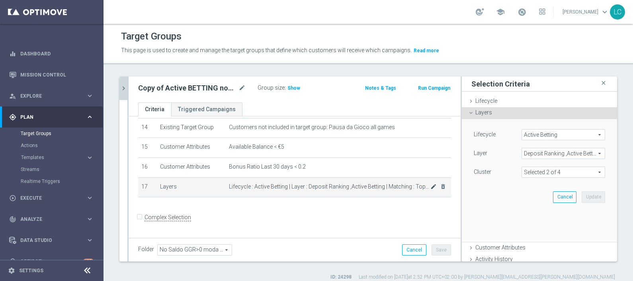
scroll to position [275, 0]
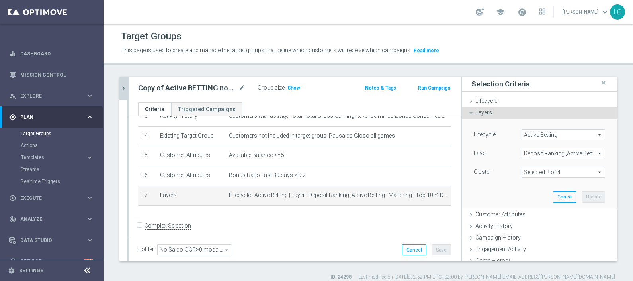
click at [540, 174] on span at bounding box center [563, 172] width 83 height 10
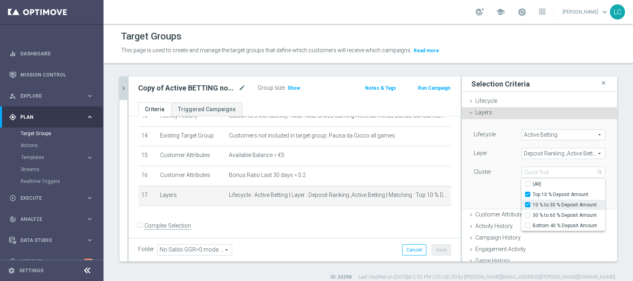
click at [532, 201] on label "10 % to 30 % Deposit Amount" at bounding box center [568, 204] width 72 height 10
click at [527, 202] on input "10 % to 30 % Deposit Amount" at bounding box center [529, 204] width 5 height 5
checkbox input "false"
type input "Top 10 % Deposit Amount"
click at [527, 193] on input "Top 10 % Deposit Amount" at bounding box center [529, 194] width 5 height 5
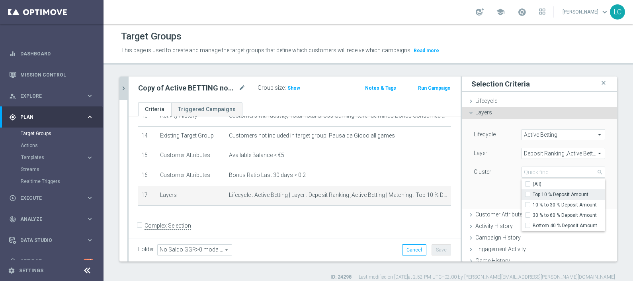
checkbox input "false"
type input "Select"
click at [527, 223] on input "Bottom 40 % Deposit Amount" at bounding box center [529, 225] width 5 height 5
checkbox input "true"
type input "Bottom 40 % Deposit Amount"
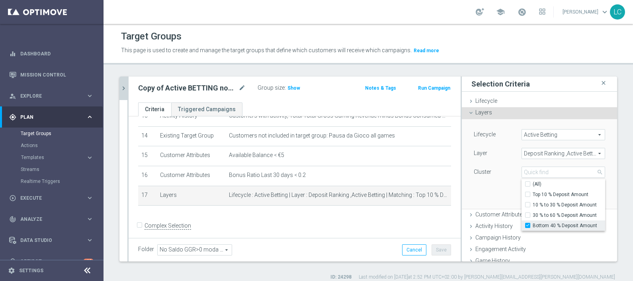
click at [532, 222] on span "Bottom 40 % Deposit Amount" at bounding box center [568, 225] width 72 height 6
click at [527, 223] on input "Bottom 40 % Deposit Amount" at bounding box center [529, 225] width 5 height 5
checkbox input "false"
type input "Select"
click at [532, 213] on span "30 % to 60 % Deposit Amount" at bounding box center [568, 215] width 72 height 6
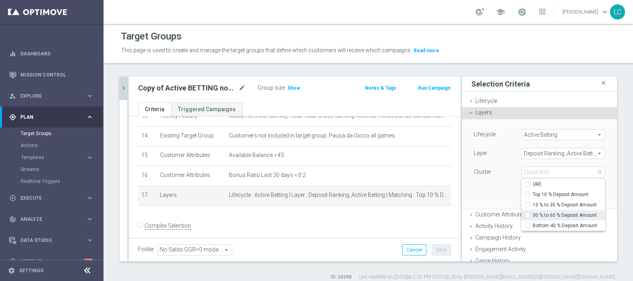
click at [527, 213] on input "30 % to 60 % Deposit Amount" at bounding box center [529, 214] width 5 height 5
checkbox input "true"
type input "30 % to 60 % Deposit Amount"
click at [532, 215] on span "30 % to 60 % Deposit Amount" at bounding box center [568, 215] width 72 height 6
click at [527, 215] on input "30 % to 60 % Deposit Amount" at bounding box center [529, 214] width 5 height 5
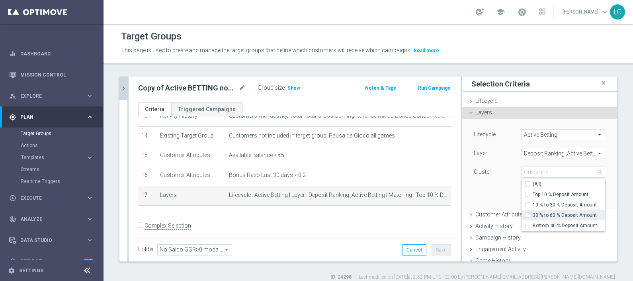
checkbox input "false"
type input "Select"
click at [532, 225] on span "Bottom 40 % Deposit Amount" at bounding box center [568, 225] width 72 height 6
click at [527, 225] on input "Bottom 40 % Deposit Amount" at bounding box center [529, 225] width 5 height 5
checkbox input "true"
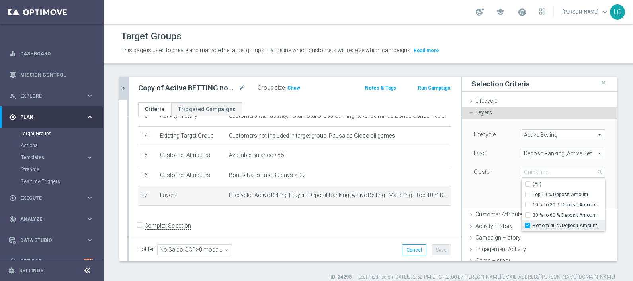
type input "Bottom 40 % Deposit Amount"
click at [493, 189] on div "Lifecycle Active Betting Active Betting arrow_drop_down search Layer Deposit Ra…" at bounding box center [539, 163] width 143 height 89
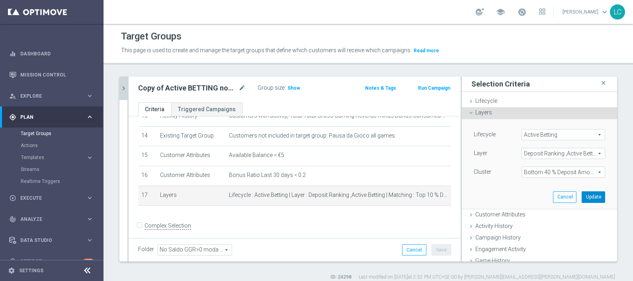
click at [581, 194] on button "Update" at bounding box center [592, 196] width 23 height 11
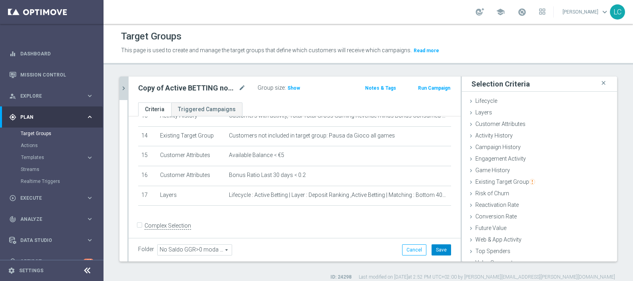
drag, startPoint x: 434, startPoint y: 244, endPoint x: 421, endPoint y: 226, distance: 21.9
click at [434, 245] on button "Save" at bounding box center [440, 249] width 19 height 11
click at [296, 85] on span "Show" at bounding box center [293, 88] width 13 height 6
click at [242, 86] on icon "mode_edit" at bounding box center [241, 88] width 7 height 10
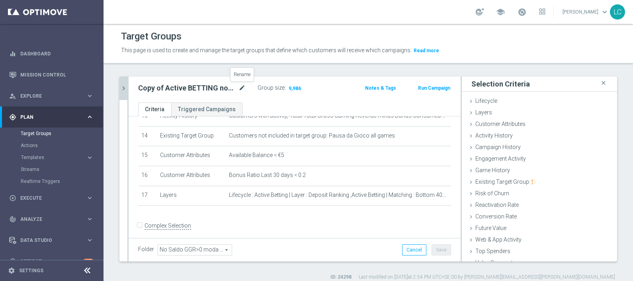
click at [240, 85] on icon "mode_edit" at bounding box center [241, 88] width 7 height 10
click at [240, 87] on input "Active BETTING nosaldo GGR > 0 L3M Bonus Ratio<0,2 dep rank mid" at bounding box center [191, 88] width 107 height 11
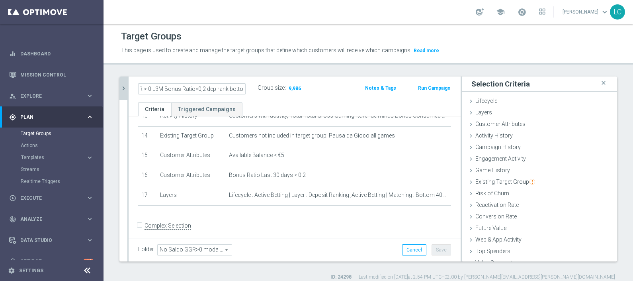
type input "Active BETTING nosaldo GGR > 0 L3M Bonus Ratio<0,2 dep rank bottom"
click at [227, 91] on input "Active BETTING nosaldo GGR > 0 L3M Bonus Ratio<0,2 dep rank bottom" at bounding box center [191, 88] width 107 height 11
click at [120, 82] on button "chevron_right" at bounding box center [123, 87] width 8 height 23
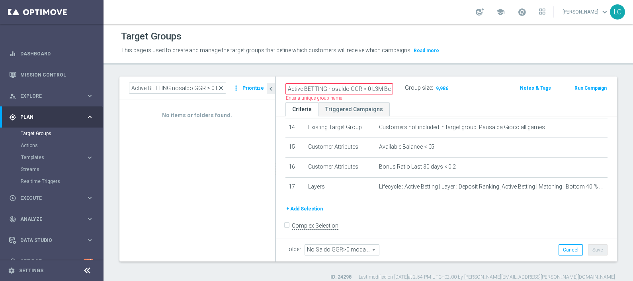
click at [219, 86] on span "close" at bounding box center [221, 88] width 6 height 6
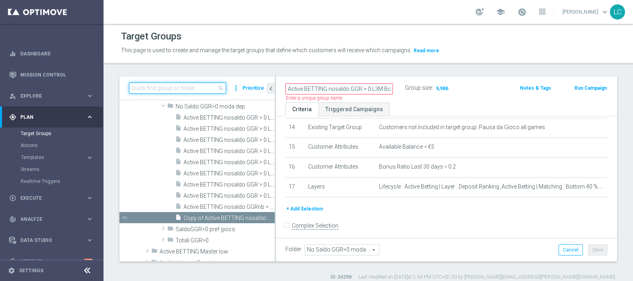
click at [203, 86] on input at bounding box center [177, 87] width 97 height 11
paste input "Active BETTING nosaldo GGR > 0 L3M Bonus Ratio<0,2 dep rank top"
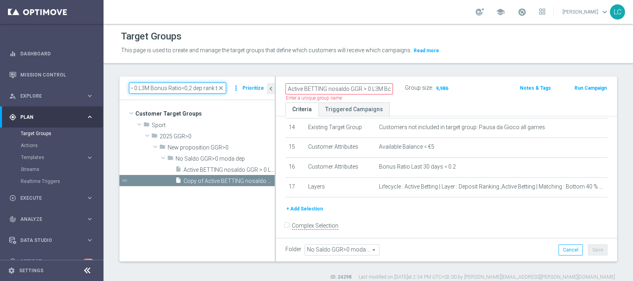
scroll to position [0, 0]
type input "Active BETTING nosaldo GGR > 0 L3M Bonus Ratio<0,2 dep rank top"
click at [220, 179] on span "Copy of Active BETTING nosaldo GGR > 0 L3M Bonus Ratio<0,2 dep rank top" at bounding box center [219, 180] width 73 height 7
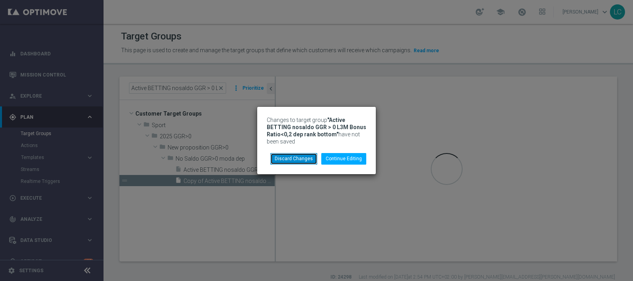
click at [310, 160] on button "Discard Changes" at bounding box center [293, 158] width 47 height 11
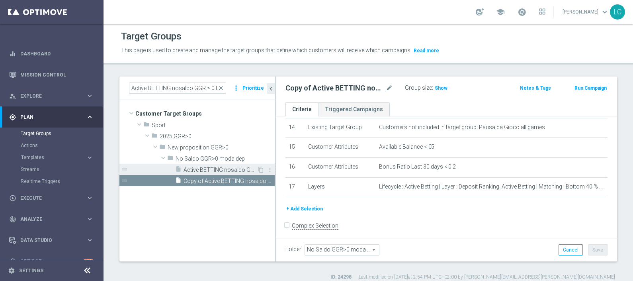
click at [206, 166] on span "Active BETTING nosaldo GGR > 0 L3M Bonus Ratio<0,2 dep rank top 0.3" at bounding box center [219, 169] width 73 height 7
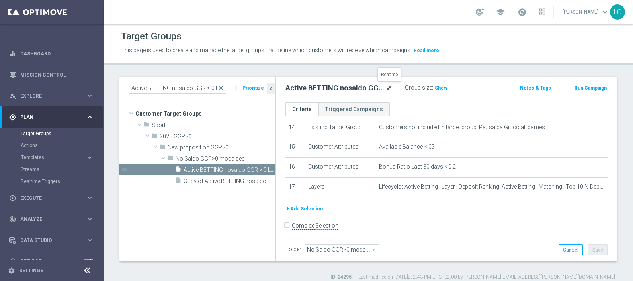
click at [390, 89] on icon "mode_edit" at bounding box center [389, 88] width 7 height 10
type input "Active BETTING nosaldo GGR > 0 L3M Bonus Ratio<0,2 dep rank top"
click at [437, 221] on form "Complex Selection Invalid Expression" at bounding box center [446, 233] width 322 height 29
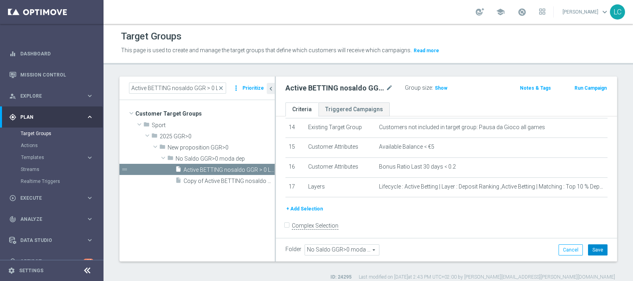
drag, startPoint x: 595, startPoint y: 256, endPoint x: 593, endPoint y: 250, distance: 6.4
click at [595, 256] on div "Folder No Saldo GGR>0 moda dep No Saldo GGR>0 moda dep arrow_drop_down search C…" at bounding box center [446, 249] width 341 height 23
click at [593, 250] on button "Save" at bounding box center [597, 249] width 19 height 11
click at [224, 88] on span "close" at bounding box center [221, 88] width 6 height 6
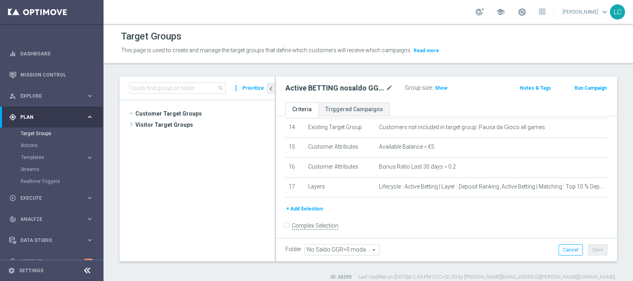
scroll to position [312, 0]
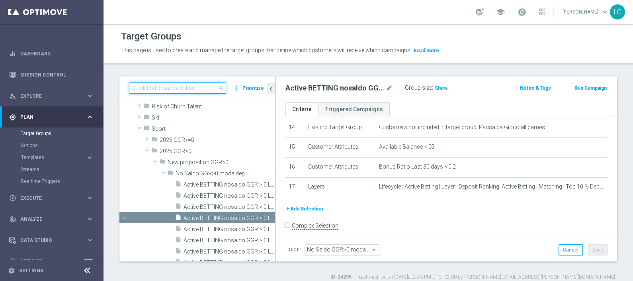
click at [213, 83] on input at bounding box center [177, 87] width 97 height 11
paste input "Active BETTING nosaldo GGR > 0 L3M Bonus Ratio<0,2 dep rank mid"
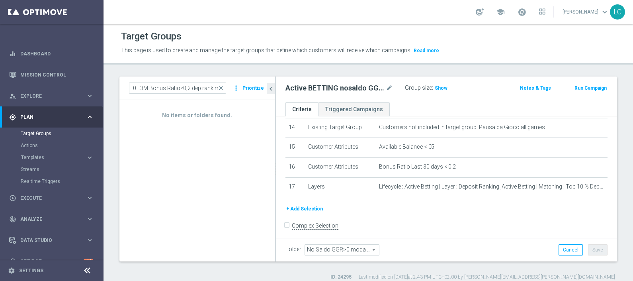
scroll to position [0, 0]
click at [218, 66] on div "Target Groups This page is used to create and manage the target groups that def…" at bounding box center [367, 152] width 529 height 257
click at [213, 85] on input "Active BETTING nosaldo GGR > 0 L3M Bonus Ratio<0,2 dep rank mid" at bounding box center [177, 87] width 97 height 11
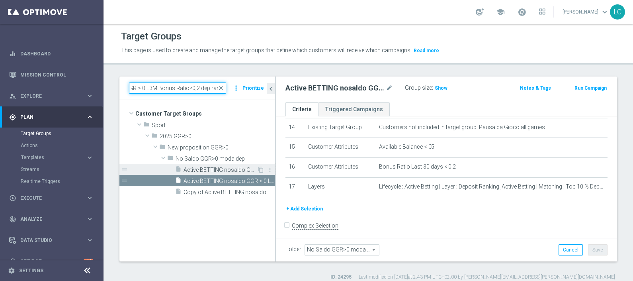
type input "Active BETTING nosaldo GGR > 0 L3M Bonus Ratio<0,2 dep rank"
click at [225, 168] on span "Active BETTING nosaldo GGR > 0 L3M Bonus Ratio<0,2 dep rank bottom" at bounding box center [219, 169] width 73 height 7
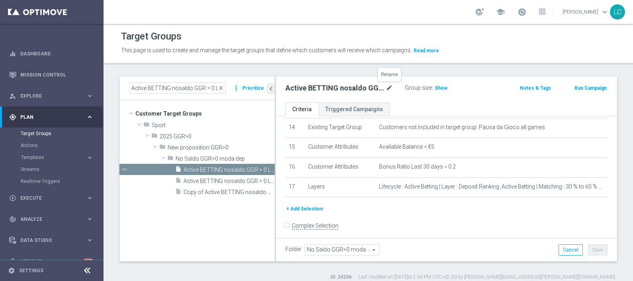
click at [388, 87] on icon "mode_edit" at bounding box center [389, 88] width 7 height 10
click at [385, 88] on input "Active BETTING nosaldo GGR > 0 L3M Bonus Ratio<0,2 dep rank bottom" at bounding box center [338, 88] width 107 height 11
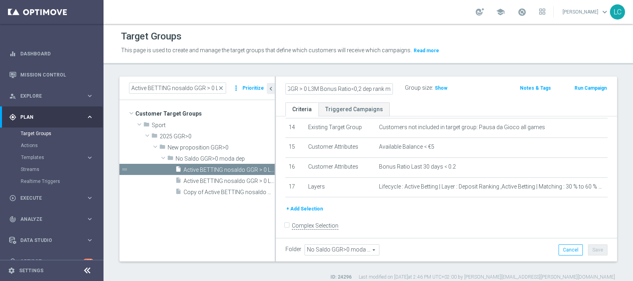
type input "Active BETTING nosaldo GGR > 0 L3M Bonus Ratio<0,2 dep rank mid"
click at [200, 213] on tree-viewport "Customer Target Groups library_add create_new_folder folder" at bounding box center [196, 180] width 155 height 161
click at [595, 251] on button "Save" at bounding box center [597, 249] width 19 height 11
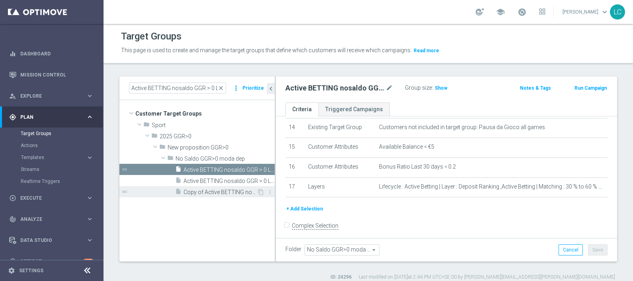
click at [193, 189] on span "Copy of Active BETTING nosaldo GGR > 0 L3M Bonus Ratio<0,2 dep rank top" at bounding box center [219, 192] width 73 height 7
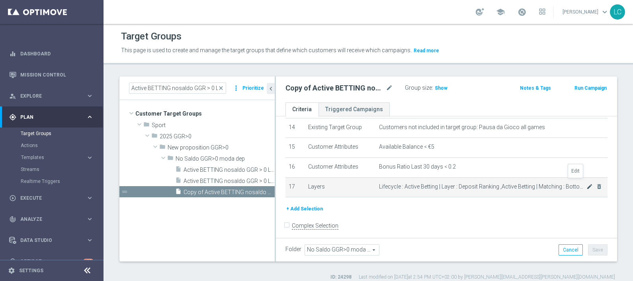
click at [586, 185] on icon "mode_edit" at bounding box center [589, 186] width 6 height 6
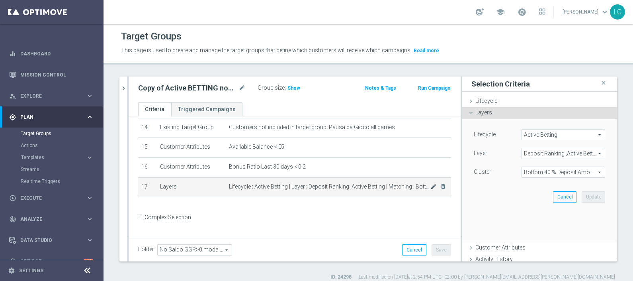
scroll to position [275, 0]
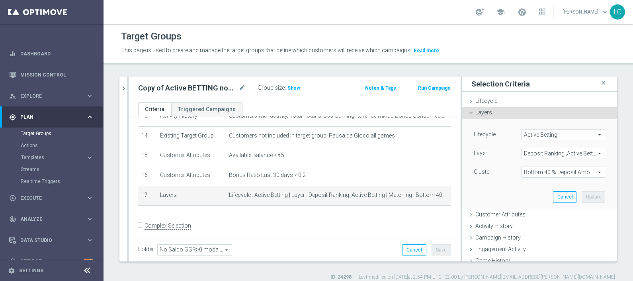
click at [543, 169] on span "Bottom 40 % Deposit Amount" at bounding box center [563, 172] width 83 height 10
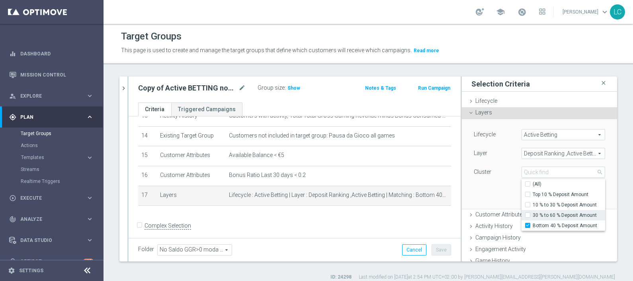
click at [527, 212] on input "30 % to 60 % Deposit Amount" at bounding box center [529, 214] width 5 height 5
checkbox input "true"
type input "Selected 2 of 4"
click at [527, 212] on input "30 % to 60 % Deposit Amount" at bounding box center [529, 214] width 5 height 5
checkbox input "false"
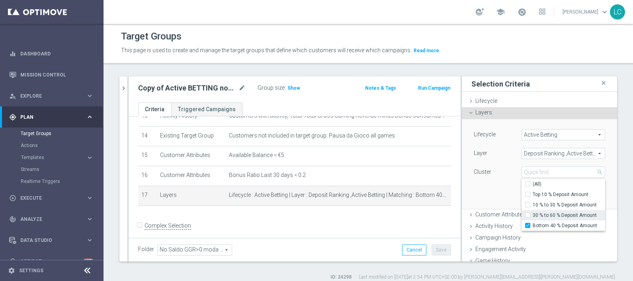
type input "Bottom 40 % Deposit Amount"
click at [477, 170] on lable "Cluster" at bounding box center [482, 171] width 18 height 6
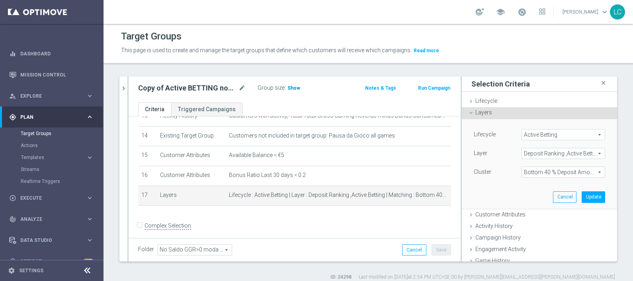
click at [295, 85] on span "Show" at bounding box center [293, 88] width 13 height 6
click at [582, 191] on button "Update" at bounding box center [592, 196] width 23 height 11
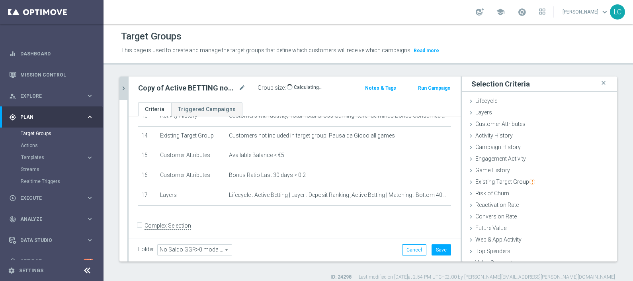
click at [124, 84] on icon "chevron_right" at bounding box center [124, 88] width 8 height 8
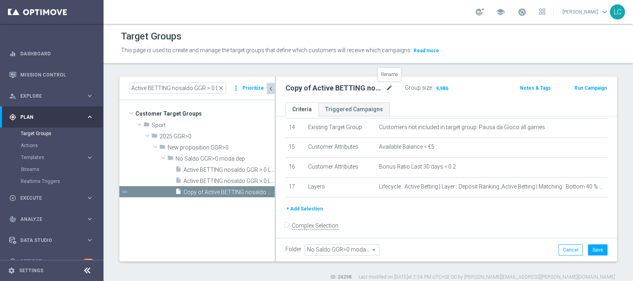
click at [388, 88] on icon "mode_edit" at bounding box center [389, 88] width 7 height 10
click at [385, 88] on input "Copy of Active BETTING nosaldo GGR > 0 L3M Bonus Ratio<0,2 dep rank top" at bounding box center [338, 88] width 107 height 11
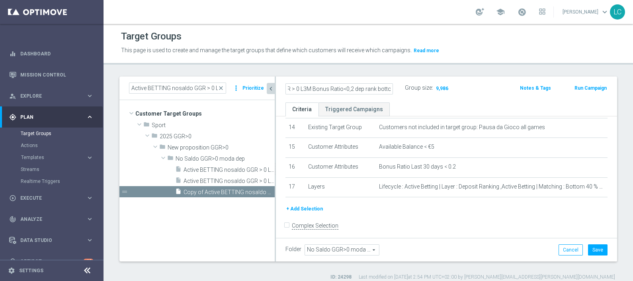
type input "Copy of Active BETTING nosaldo GGR > 0 L3M Bonus Ratio<0,2 dep rank bottom"
click at [468, 86] on div "Group size : 9,986" at bounding box center [445, 87] width 80 height 10
click at [391, 84] on icon "mode_edit" at bounding box center [389, 88] width 7 height 10
type input "Active BETTING nosaldo GGR > 0 L3M Bonus Ratio<0,2 dep rank bottom"
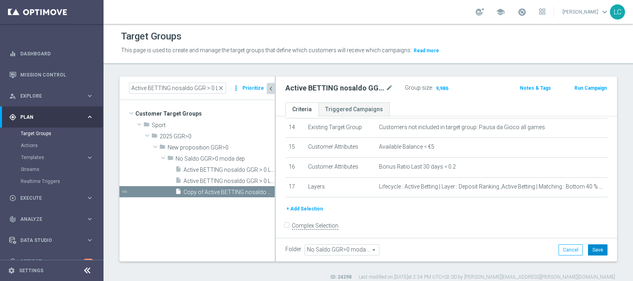
click at [591, 245] on button "Save" at bounding box center [597, 249] width 19 height 11
click at [390, 85] on icon "mode_edit" at bounding box center [389, 88] width 7 height 10
click at [223, 87] on span "close" at bounding box center [221, 88] width 6 height 6
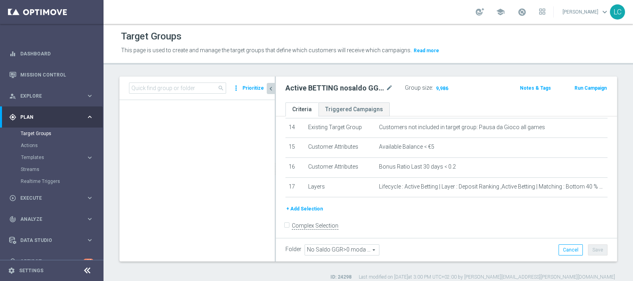
scroll to position [374, 0]
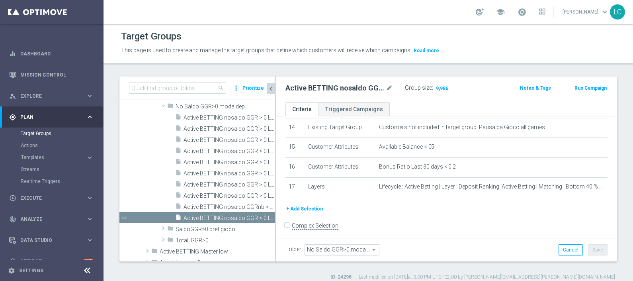
click at [205, 82] on div "search more_vert Prioritize" at bounding box center [196, 87] width 155 height 23
click at [390, 88] on icon "mode_edit" at bounding box center [389, 88] width 7 height 10
click at [381, 88] on input "Active BETTING nosaldo GGR > 0 L3M Bonus Ratio<0,2 dep rank bottom" at bounding box center [338, 88] width 107 height 11
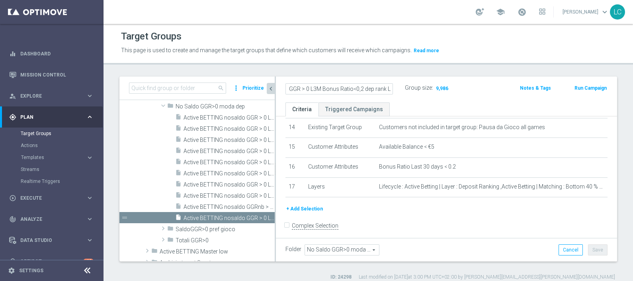
scroll to position [0, 58]
type input "Active BETTING nosaldo GGR > 0 L3M Bonus Ratio<0,2 dep rank L"
click at [589, 249] on button "Save" at bounding box center [597, 249] width 19 height 11
click at [388, 87] on icon "mode_edit" at bounding box center [389, 88] width 7 height 10
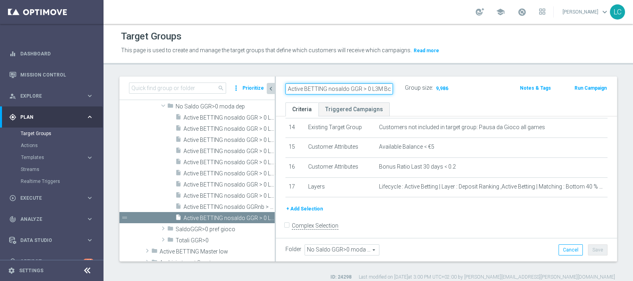
scroll to position [0, 58]
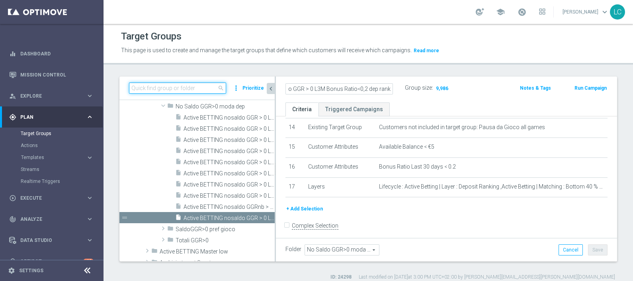
click at [201, 89] on input at bounding box center [177, 87] width 97 height 11
paste input "Active BETTING nosaldo GGR > 0 L3M Bonus Ratio<0,2 dep rank L"
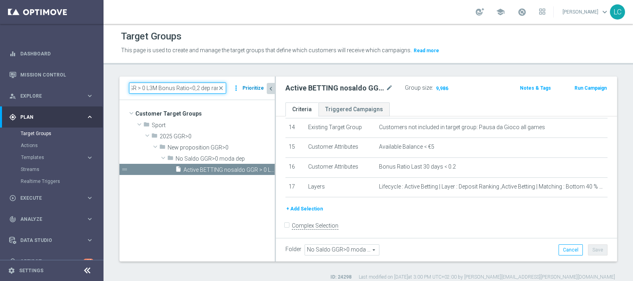
scroll to position [0, 68]
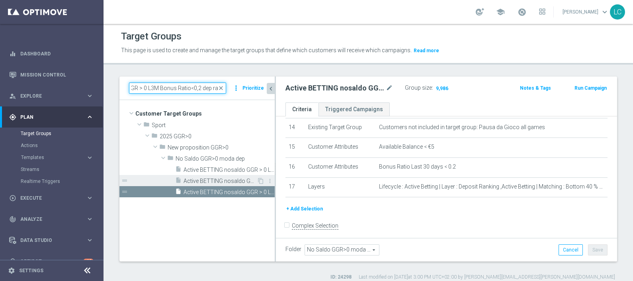
type input "Active BETTING nosaldo GGR > 0 L3M Bonus Ratio<0,2 dep rank"
click at [202, 178] on span "Active BETTING nosaldo GGR > 0 L3M Bonus Ratio<0,2 dep rank top" at bounding box center [219, 180] width 73 height 7
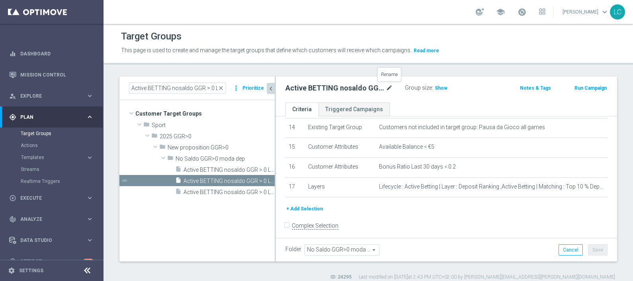
click at [390, 85] on icon "mode_edit" at bounding box center [389, 88] width 7 height 10
click at [386, 90] on input "Active BETTING nosaldo GGR > 0 L3M Bonus Ratio<0,2 dep rank top" at bounding box center [338, 88] width 107 height 11
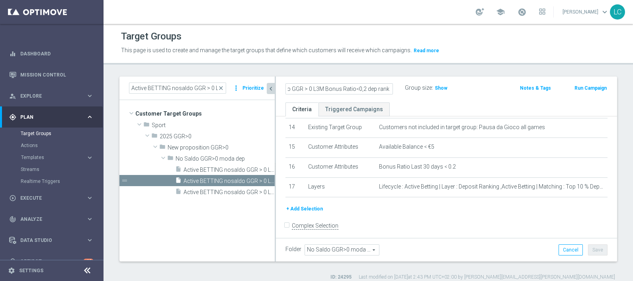
type input "Active BETTING nosaldo GGR > 0 L3M Bonus Ratio<0,2 dep rank H"
click at [456, 88] on div "Group size : Show" at bounding box center [445, 87] width 80 height 10
click at [594, 251] on button "Save" at bounding box center [597, 249] width 19 height 11
click at [228, 167] on span "Active BETTING nosaldo GGR > 0 L3M Bonus Ratio<0,2 dep rank mid" at bounding box center [219, 169] width 73 height 7
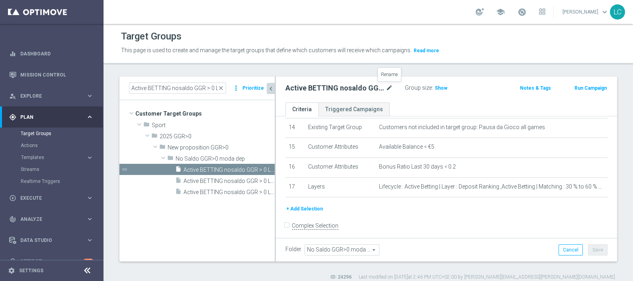
click at [386, 85] on icon "mode_edit" at bounding box center [389, 88] width 7 height 10
click at [384, 90] on input "Active BETTING nosaldo GGR > 0 L3M Bonus Ratio<0,2 dep rank mid" at bounding box center [338, 88] width 107 height 11
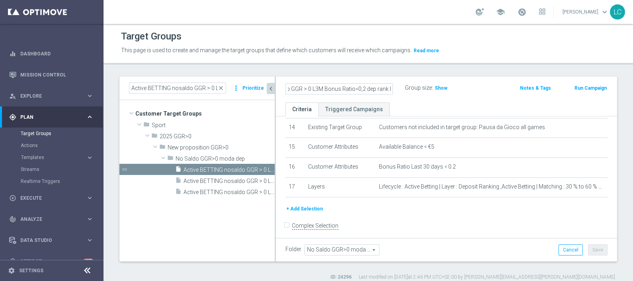
type input "Active BETTING nosaldo GGR > 0 L3M Bonus Ratio<0,2 dep rank M"
click at [521, 225] on form "Complex Selection Invalid Expression" at bounding box center [446, 233] width 322 height 29
click at [597, 247] on button "Save" at bounding box center [597, 249] width 19 height 11
click at [222, 88] on span "close" at bounding box center [221, 88] width 6 height 6
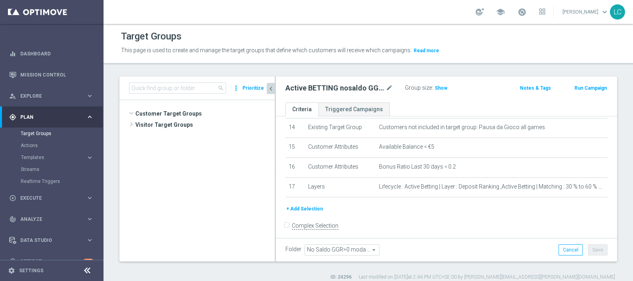
scroll to position [302, 0]
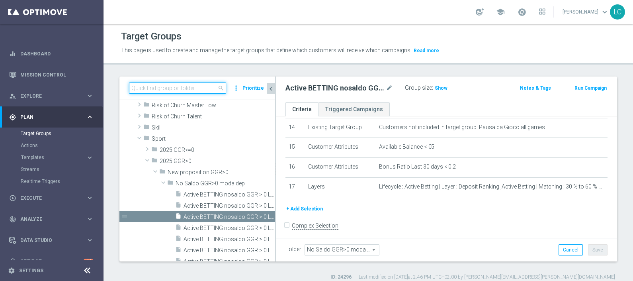
click at [181, 85] on input at bounding box center [177, 87] width 97 height 11
paste input "Active BETTING saldo GGR > 0 L3M Bonus Ratio<0,2 wag rank H-M"
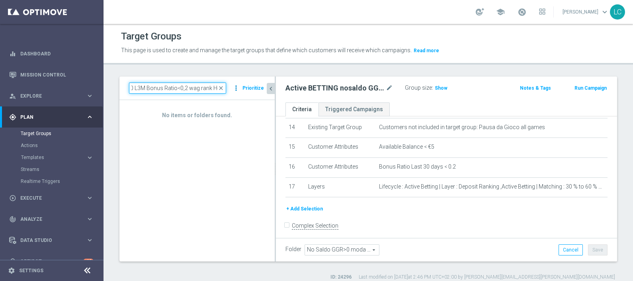
drag, startPoint x: 209, startPoint y: 86, endPoint x: 242, endPoint y: 86, distance: 32.6
click at [242, 86] on div "Active BETTING saldo GGR > 0 L3M Bonus Ratio<0,2 wag rank H-M close more_vert P…" at bounding box center [197, 87] width 136 height 11
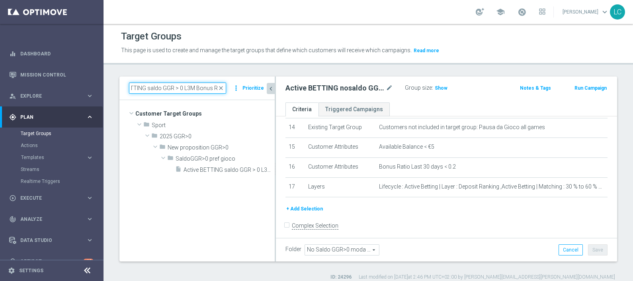
scroll to position [0, 23]
type input "Active BETTING saldo GGR > 0 L3M Bonus Ra"
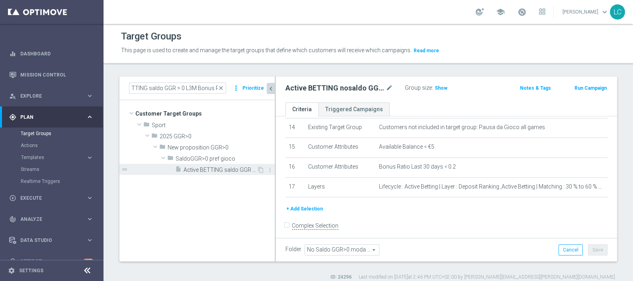
scroll to position [0, 0]
click at [227, 169] on span "Active BETTING saldo GGR > 0 L3M Bonus Ratio>0,2" at bounding box center [219, 169] width 73 height 7
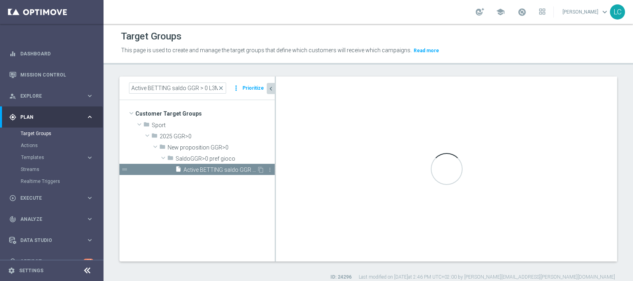
type input "SaldoGGR>0 pref gioco"
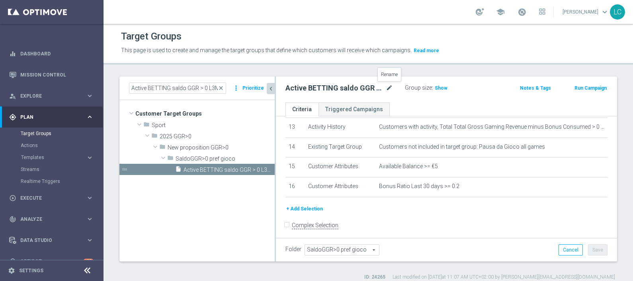
click at [390, 85] on icon "mode_edit" at bounding box center [389, 88] width 7 height 10
click at [230, 209] on tree-viewport "Customer Target Groups library_add create_new_folder folder" at bounding box center [196, 180] width 155 height 161
click at [260, 165] on div "drag_handle" at bounding box center [196, 169] width 155 height 11
click at [261, 169] on icon "content_copy" at bounding box center [260, 169] width 6 height 6
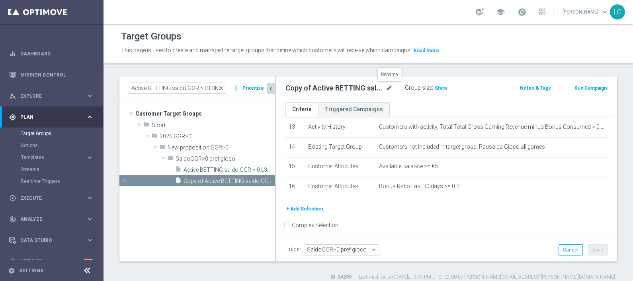
click at [391, 86] on icon "mode_edit" at bounding box center [389, 88] width 7 height 10
click at [390, 84] on icon "mode_edit" at bounding box center [389, 88] width 7 height 10
click at [426, 68] on div "Target Groups This page is used to create and manage the target groups that def…" at bounding box center [367, 152] width 529 height 257
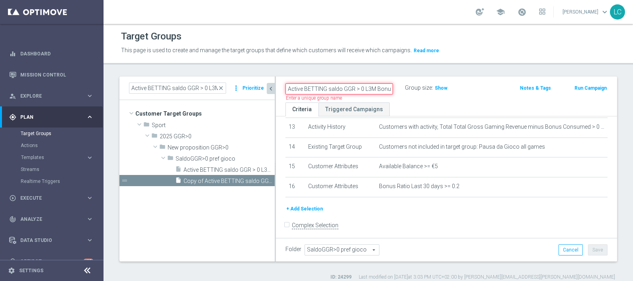
click at [378, 88] on input "Active BETTING saldo GGR > 0 L3M Bonus Ratio>0,2" at bounding box center [338, 88] width 107 height 11
paste input "<0,2 wag rank H-M"
type input "Active BETTING saldo GGR > 0 L3M Bonus Ratio<0,2 wag rank H-M"
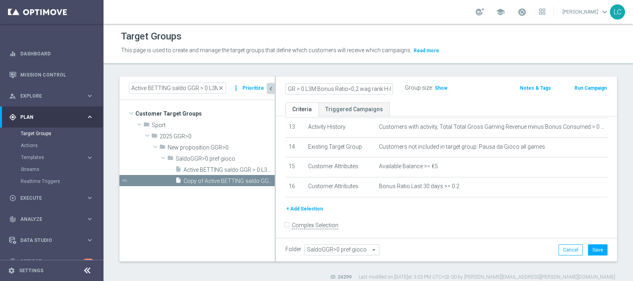
scroll to position [0, 0]
click at [391, 67] on div "Target Groups This page is used to create and manage the target groups that def…" at bounding box center [367, 152] width 529 height 257
click at [314, 205] on button "+ Add Selection" at bounding box center [304, 208] width 38 height 9
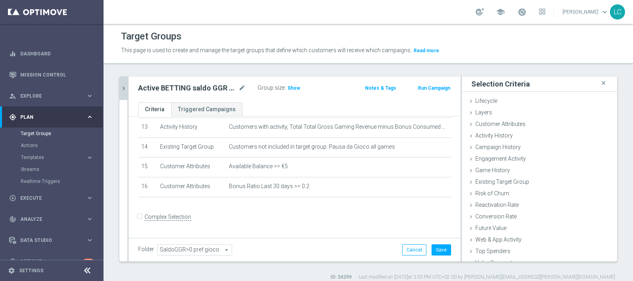
scroll to position [255, 0]
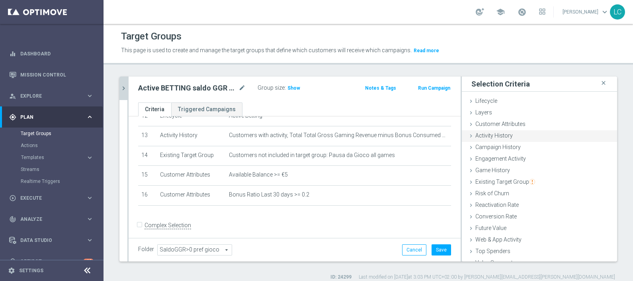
click at [500, 134] on span "Activity History" at bounding box center [493, 135] width 37 height 6
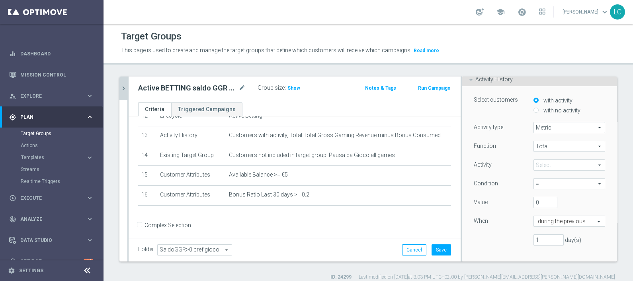
scroll to position [0, 0]
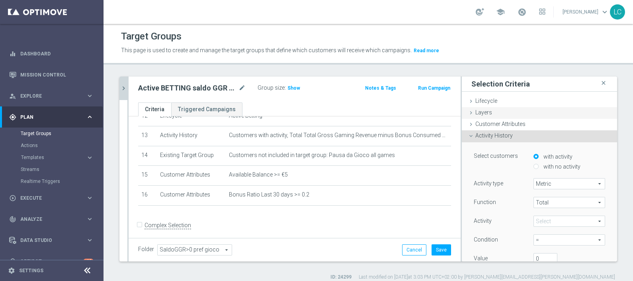
click at [496, 109] on div "Layers done selection updated" at bounding box center [539, 113] width 155 height 12
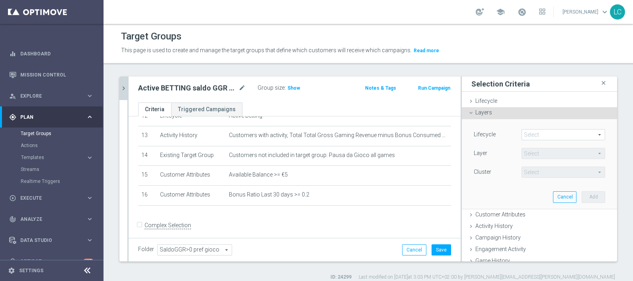
click at [525, 136] on span at bounding box center [563, 134] width 83 height 10
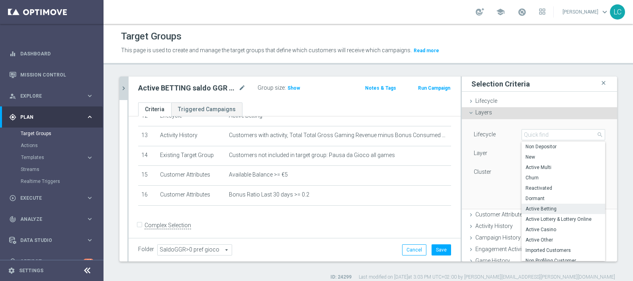
click at [535, 207] on span "Active Betting" at bounding box center [563, 208] width 76 height 6
type input "Active Betting"
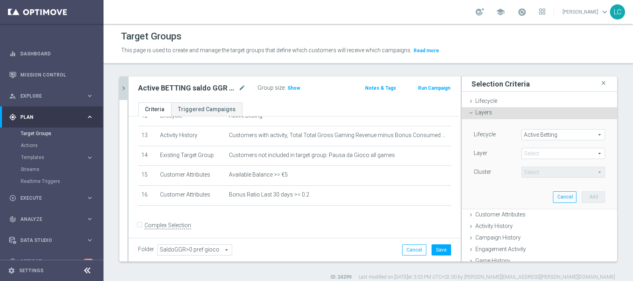
click at [522, 152] on span at bounding box center [563, 153] width 83 height 10
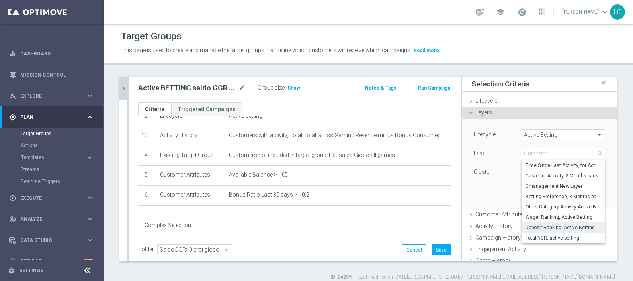
click at [537, 226] on span "Deposit Ranking ,Active Betting" at bounding box center [563, 227] width 76 height 6
type input "Deposit Ranking ,Active Betting"
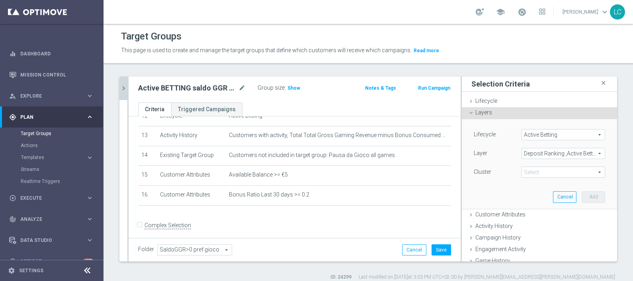
click at [531, 150] on span "Deposit Ranking ,Active Betting" at bounding box center [563, 153] width 83 height 10
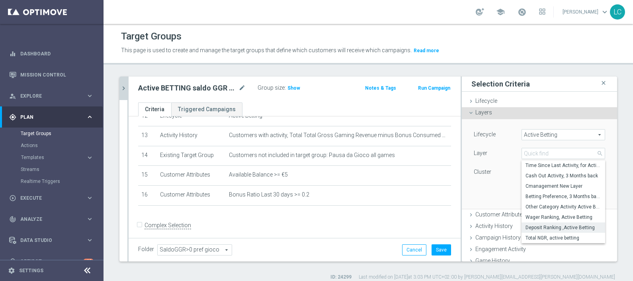
click at [542, 224] on span "Deposit Ranking ,Active Betting" at bounding box center [563, 227] width 76 height 6
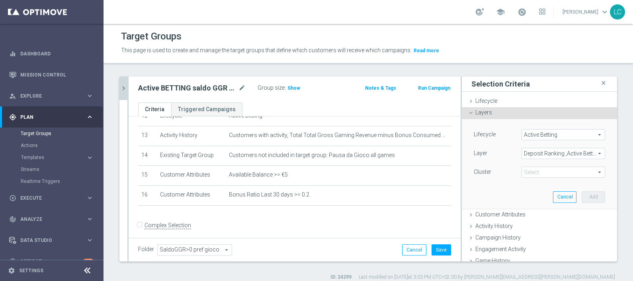
click at [553, 169] on span at bounding box center [563, 172] width 83 height 10
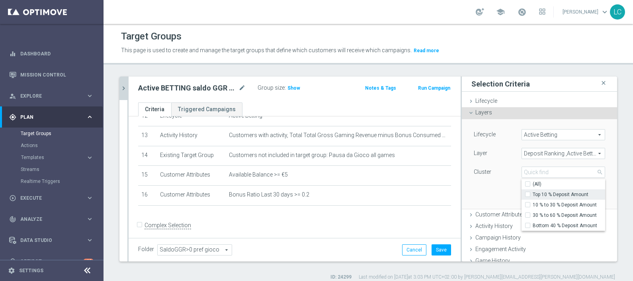
click at [527, 193] on input "Top 10 % Deposit Amount" at bounding box center [529, 194] width 5 height 5
checkbox input "true"
type input "Top 10 % Deposit Amount"
click at [521, 199] on div "10 % to 30 % Deposit Amount" at bounding box center [563, 204] width 84 height 10
click at [532, 202] on span "10 % to 30 % Deposit Amount" at bounding box center [568, 204] width 72 height 6
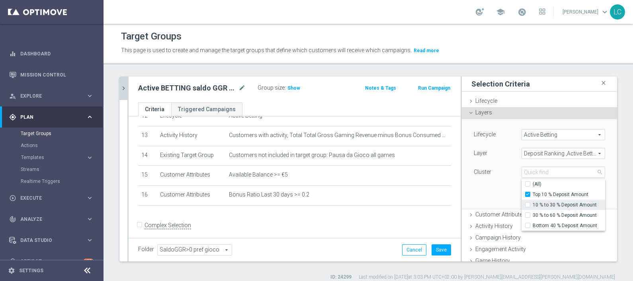
click at [527, 202] on input "10 % to 30 % Deposit Amount" at bounding box center [529, 204] width 5 height 5
checkbox input "true"
type input "Selected 2 of 4"
click at [532, 212] on span "30 % to 60 % Deposit Amount" at bounding box center [568, 215] width 72 height 6
click at [531, 212] on input "30 % to 60 % Deposit Amount" at bounding box center [529, 214] width 5 height 5
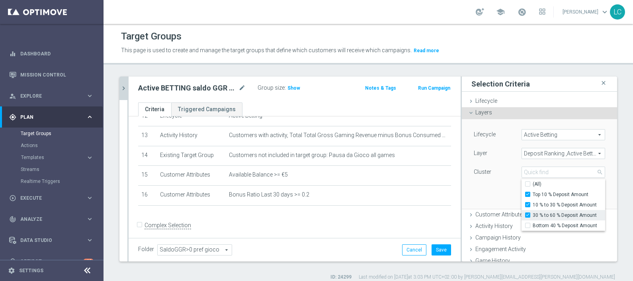
checkbox input "true"
type input "Selected 3 of 4"
click at [498, 195] on div "Lifecycle Active Betting Active Betting arrow_drop_down search Layer Deposit Ra…" at bounding box center [539, 163] width 143 height 89
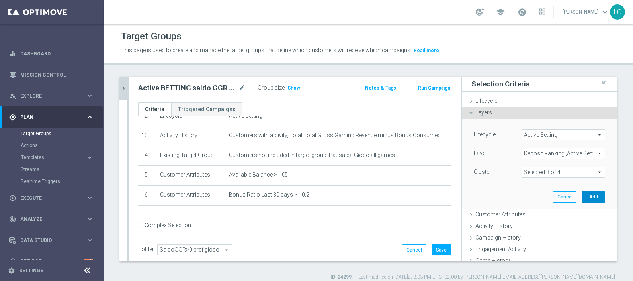
click at [581, 197] on button "Add" at bounding box center [592, 196] width 23 height 11
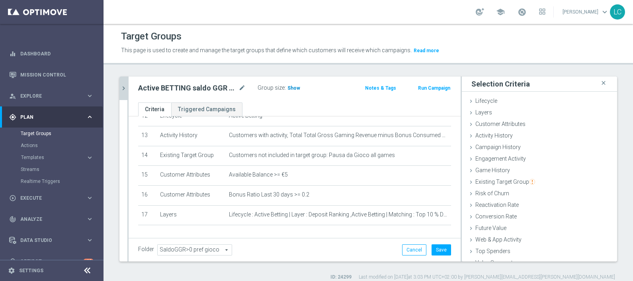
click at [289, 88] on span "Show" at bounding box center [293, 88] width 13 height 6
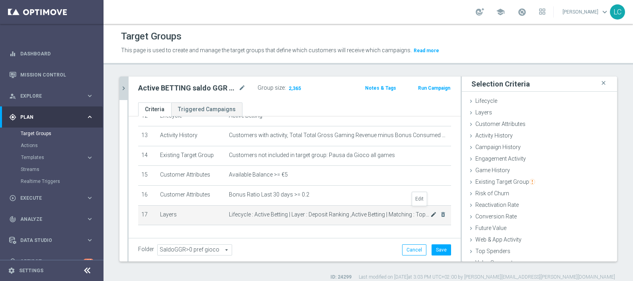
click at [430, 211] on icon "mode_edit" at bounding box center [433, 214] width 6 height 6
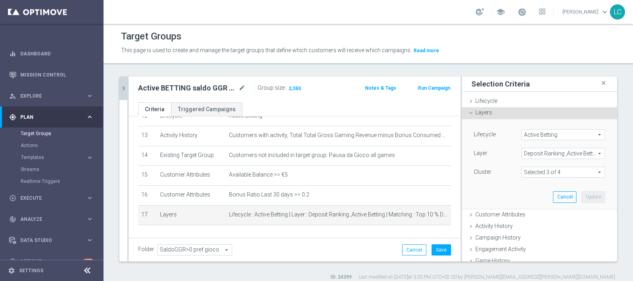
click at [526, 149] on span "Deposit Ranking ,Active Betting" at bounding box center [563, 153] width 83 height 10
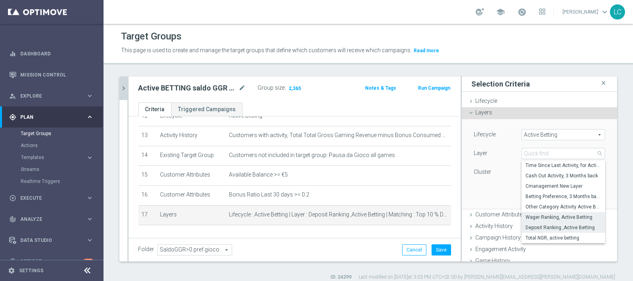
click at [529, 217] on span "Wager Ranking, Active Betting" at bounding box center [563, 217] width 76 height 6
type input "Wager Ranking, Active Betting"
type input "Select"
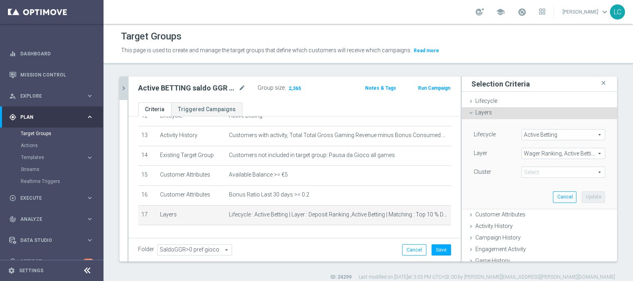
click at [560, 176] on span at bounding box center [563, 172] width 83 height 10
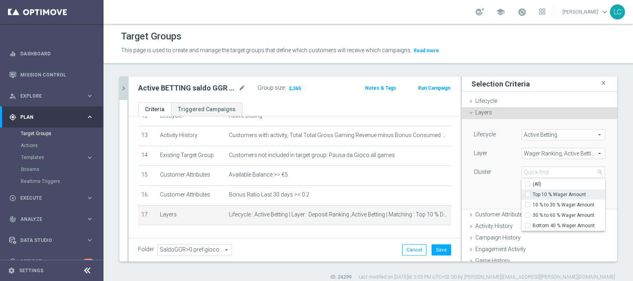
click at [541, 196] on span "Top 10 % Wager Amount" at bounding box center [568, 194] width 72 height 6
click at [532, 196] on input "Top 10 % Wager Amount" at bounding box center [529, 194] width 5 height 5
checkbox input "true"
type input "Top 10 % Wager Amount"
click at [541, 205] on span "10 % to 30 % Wager Amount" at bounding box center [568, 204] width 72 height 6
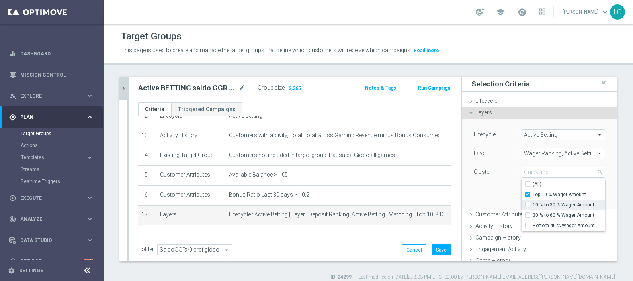
click at [532, 205] on input "10 % to 30 % Wager Amount" at bounding box center [529, 204] width 5 height 5
checkbox input "true"
type input "Selected 2 of 4"
click at [541, 212] on span "30 % to 60 % Wager Amount" at bounding box center [568, 215] width 72 height 6
click at [532, 212] on input "30 % to 60 % Wager Amount" at bounding box center [529, 214] width 5 height 5
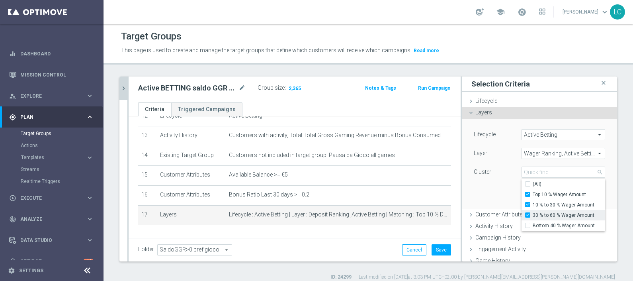
checkbox input "true"
type input "Selected 3 of 4"
click at [503, 185] on div "Lifecycle Active Betting Active Betting arrow_drop_down search Layer Wager Rank…" at bounding box center [539, 163] width 143 height 89
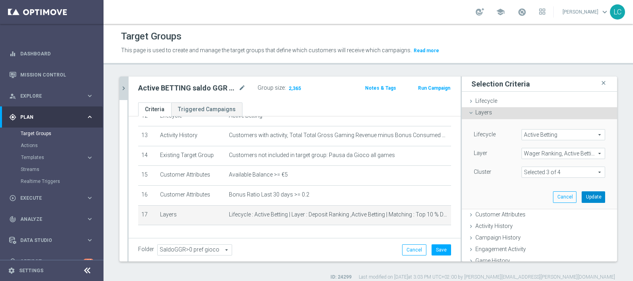
click at [581, 193] on button "Update" at bounding box center [592, 196] width 23 height 11
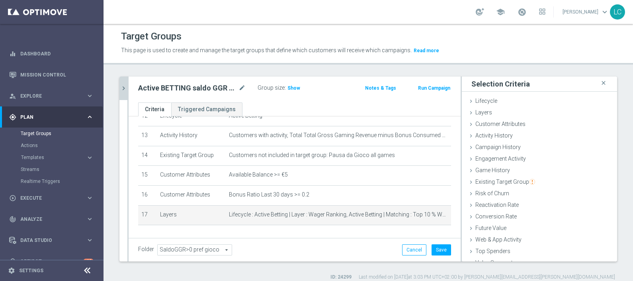
click at [283, 84] on label "Group size" at bounding box center [270, 87] width 27 height 7
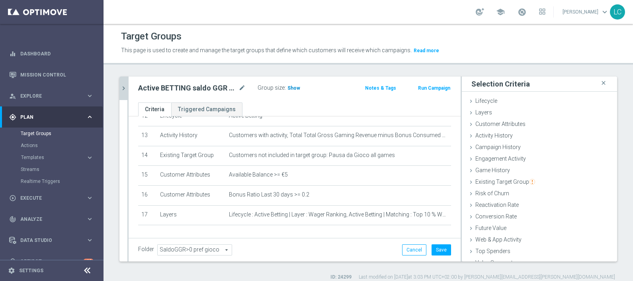
click at [286, 86] on h3 "Show" at bounding box center [293, 88] width 14 height 9
click at [435, 247] on button "Save" at bounding box center [440, 249] width 19 height 11
click at [122, 86] on icon "chevron_right" at bounding box center [124, 88] width 8 height 8
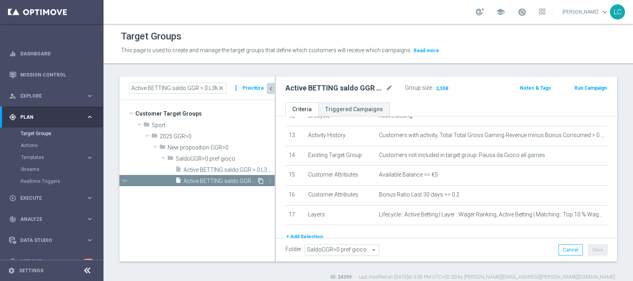
click at [260, 179] on icon "content_copy" at bounding box center [260, 180] width 6 height 6
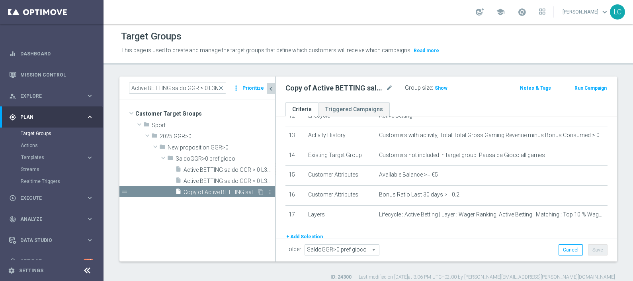
click at [230, 189] on span "Copy of Active BETTING saldo GGR > 0 L3M Bonus Ratio<0,2 wag rank H-M" at bounding box center [219, 192] width 73 height 7
click at [388, 86] on icon "mode_edit" at bounding box center [389, 88] width 7 height 10
click at [392, 84] on icon "mode_edit" at bounding box center [389, 88] width 7 height 10
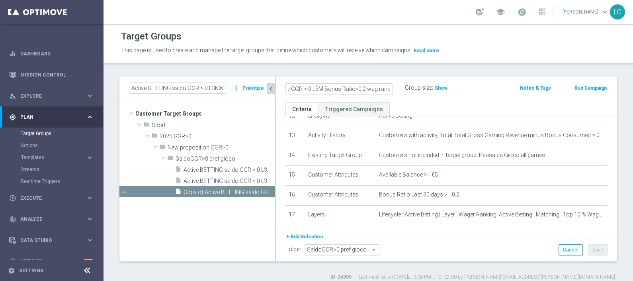
type input "Active BETTING saldo GGR > 0 L3M Bonus Ratio<0,2 wag rank L"
click at [427, 60] on header "Target Groups This page is used to create and manage the target groups that def…" at bounding box center [367, 44] width 529 height 41
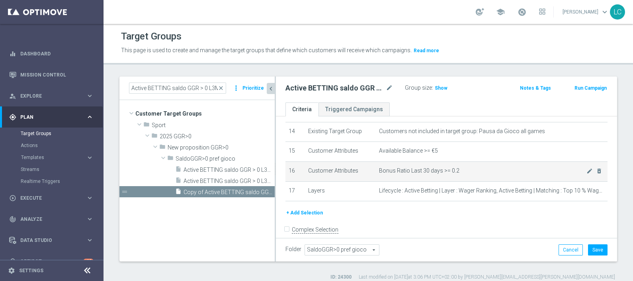
scroll to position [283, 0]
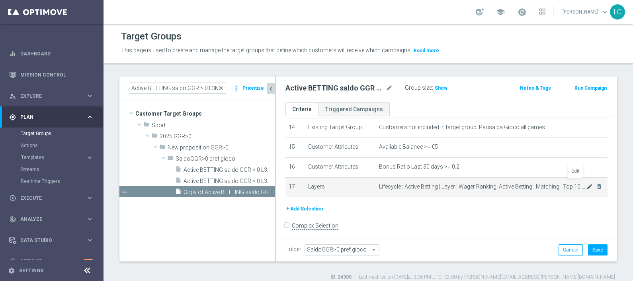
click at [586, 183] on icon "mode_edit" at bounding box center [589, 186] width 6 height 6
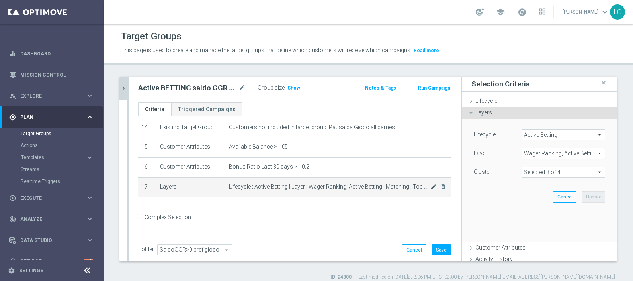
scroll to position [275, 0]
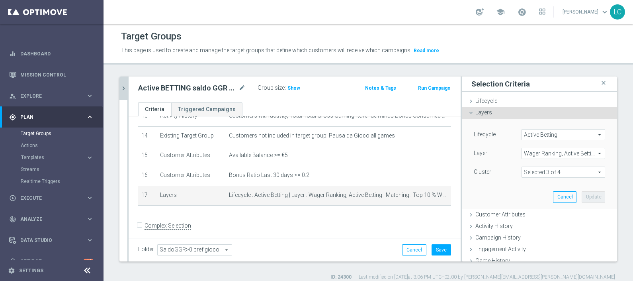
click at [527, 170] on span at bounding box center [563, 172] width 83 height 10
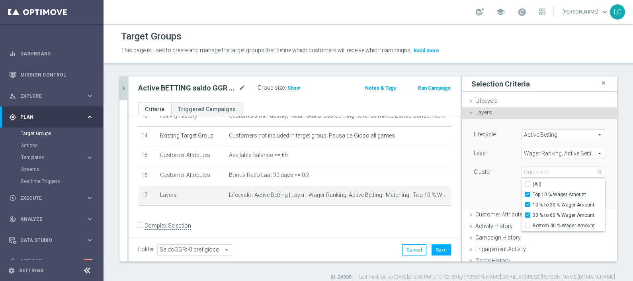
scroll to position [49, 0]
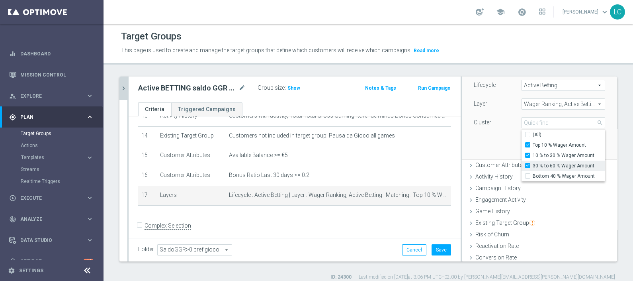
click at [527, 164] on input "30 % to 60 % Wager Amount" at bounding box center [529, 165] width 5 height 5
checkbox input "false"
type input "Selected 2 of 4"
click at [521, 157] on div "10 % to 30 % Wager Amount" at bounding box center [563, 155] width 84 height 10
click at [532, 142] on span "Top 10 % Wager Amount" at bounding box center [568, 145] width 72 height 6
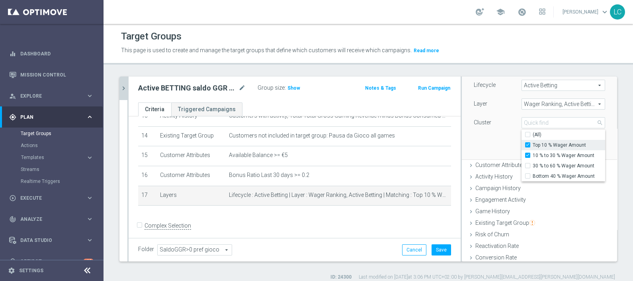
click at [527, 142] on input "Top 10 % Wager Amount" at bounding box center [529, 144] width 5 height 5
checkbox input "false"
type input "10 % to 30 % Wager Amount"
click at [532, 154] on span "10 % to 30 % Wager Amount" at bounding box center [568, 155] width 72 height 6
click at [527, 154] on input "10 % to 30 % Wager Amount" at bounding box center [529, 155] width 5 height 5
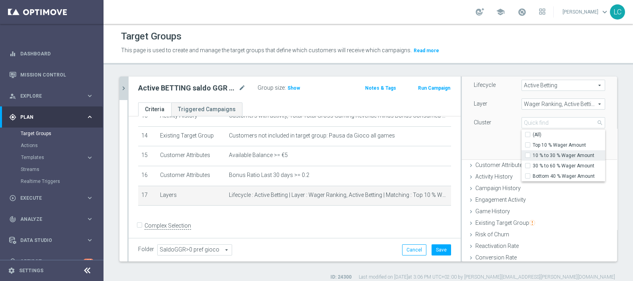
checkbox input "false"
type input "Select"
click at [532, 175] on span "Bottom 40 % Wager Amount" at bounding box center [568, 176] width 72 height 6
click at [527, 175] on input "Bottom 40 % Wager Amount" at bounding box center [529, 175] width 5 height 5
checkbox input "true"
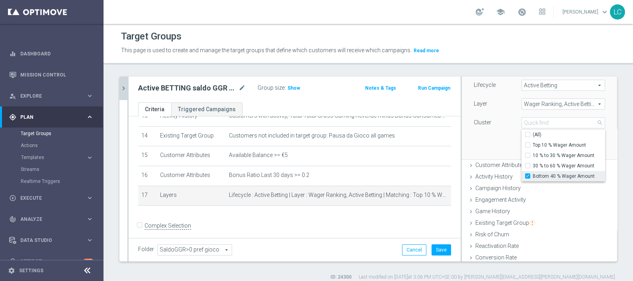
type input "Bottom 40 % Wager Amount"
click at [500, 140] on div "Lifecycle Active Betting Active Betting arrow_drop_down search Layer Wager Rank…" at bounding box center [539, 114] width 143 height 89
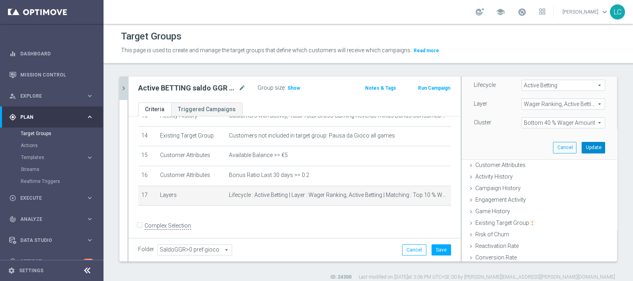
click at [581, 145] on button "Update" at bounding box center [592, 147] width 23 height 11
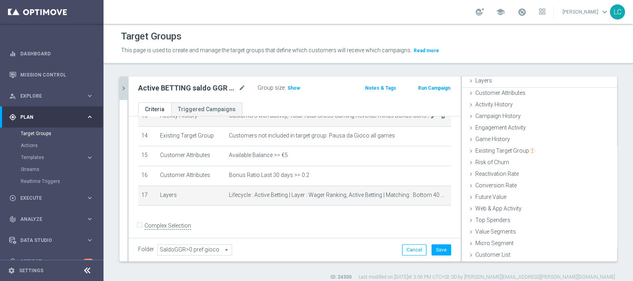
scroll to position [31, 0]
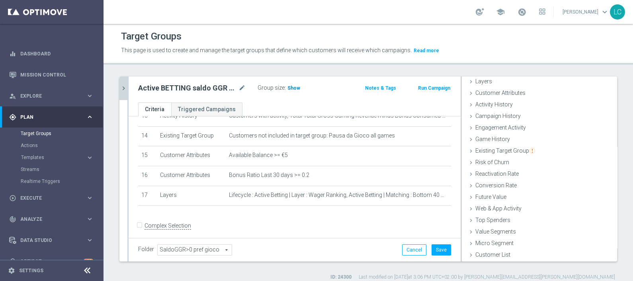
click at [292, 84] on h3 "Show" at bounding box center [293, 88] width 14 height 9
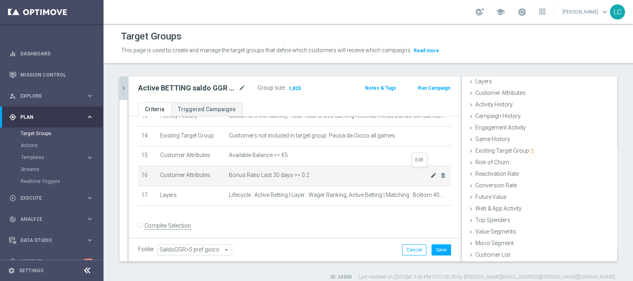
click at [430, 172] on icon "mode_edit" at bounding box center [433, 175] width 6 height 6
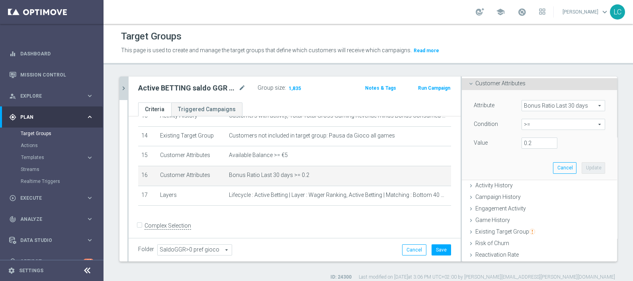
click at [546, 121] on span ">=" at bounding box center [563, 124] width 83 height 10
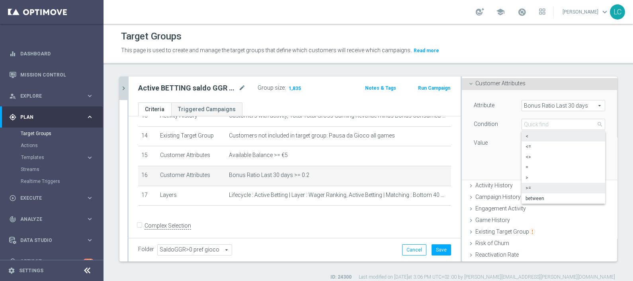
click at [541, 138] on span "<" at bounding box center [563, 136] width 76 height 6
type input "<"
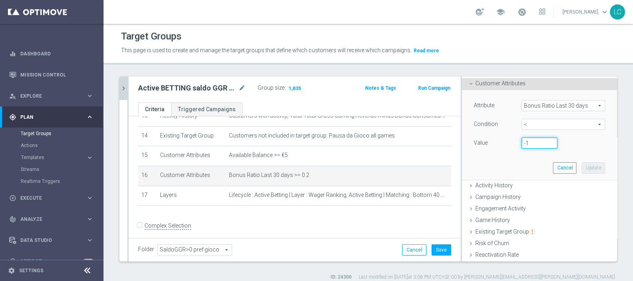
click at [538, 142] on input "-1" at bounding box center [539, 142] width 36 height 11
click at [529, 144] on input "-1" at bounding box center [539, 142] width 36 height 11
drag, startPoint x: 529, startPoint y: 144, endPoint x: 507, endPoint y: 144, distance: 21.5
click at [515, 144] on div "-1" at bounding box center [539, 142] width 48 height 11
type input "0"
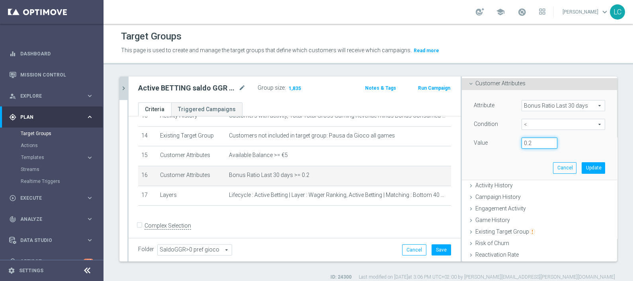
type input "0.2"
click at [575, 159] on div "Attribute Bonus Ratio Last 30 days Bonus Ratio Last 30 days arrow_drop_down sea…" at bounding box center [539, 134] width 143 height 89
click at [581, 167] on button "Update" at bounding box center [592, 167] width 23 height 11
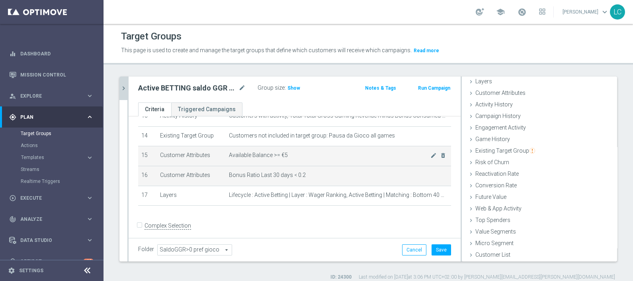
scroll to position [31, 0]
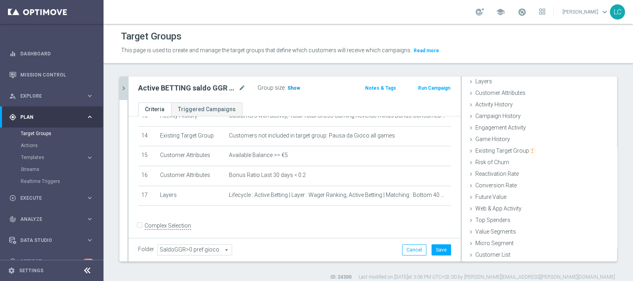
click at [287, 86] on span "Show" at bounding box center [293, 88] width 13 height 6
click at [433, 245] on button "Save" at bounding box center [440, 249] width 19 height 11
click at [120, 84] on icon "chevron_right" at bounding box center [124, 88] width 8 height 8
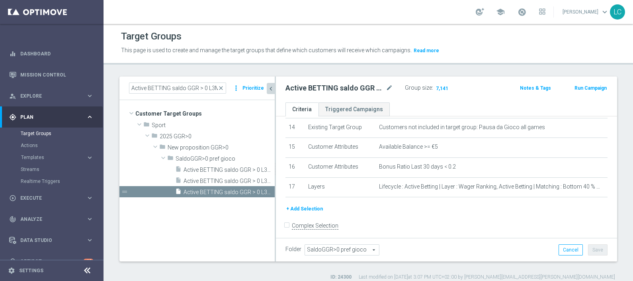
scroll to position [43, 0]
click at [222, 88] on span "close" at bounding box center [221, 88] width 6 height 6
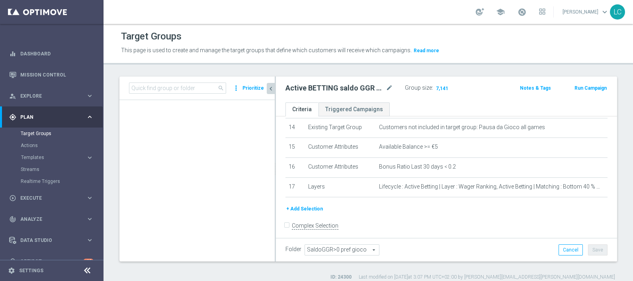
scroll to position [499, 0]
click at [213, 87] on input at bounding box center [177, 87] width 97 height 11
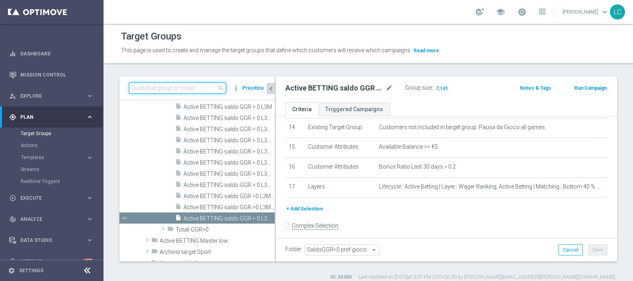
paste input "Active BETTING saldo GGR > 0 L3M Bonus Ratio<0,2 wag rank H-M"
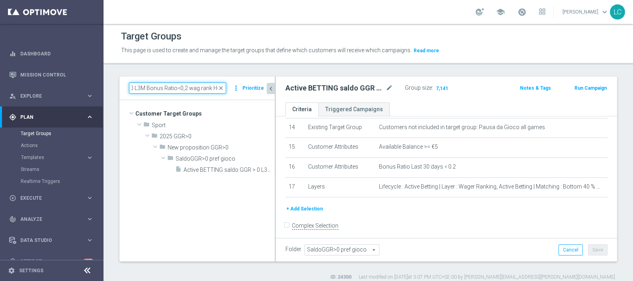
scroll to position [0, 0]
type input "Active BETTING saldo GGR > 0 L3M Bonus Ratio<0,2 wag rank H-M"
click at [205, 73] on div "Target Groups This page is used to create and manage the target groups that def…" at bounding box center [367, 152] width 529 height 257
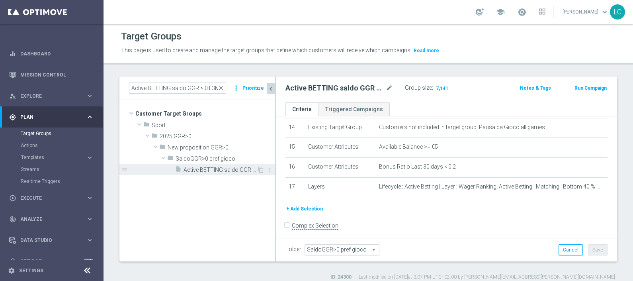
click at [203, 169] on span "Active BETTING saldo GGR > 0 L3M Bonus Ratio<0,2 wag rank H-M" at bounding box center [219, 169] width 73 height 7
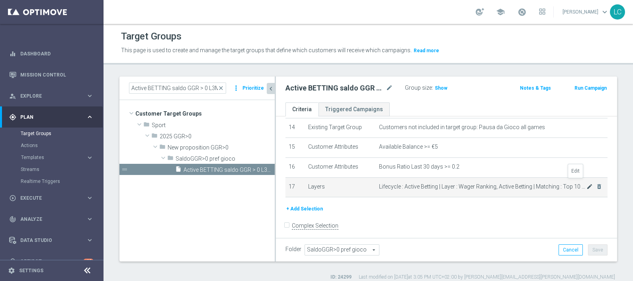
click at [586, 183] on icon "mode_edit" at bounding box center [589, 186] width 6 height 6
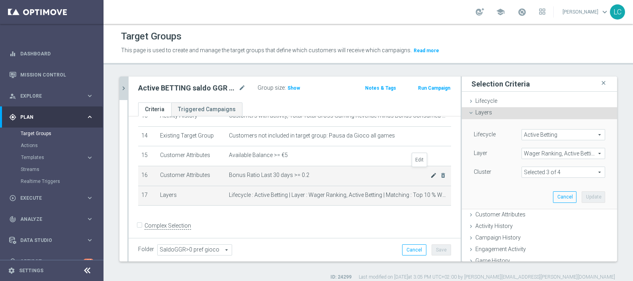
click at [430, 172] on icon "mode_edit" at bounding box center [433, 175] width 6 height 6
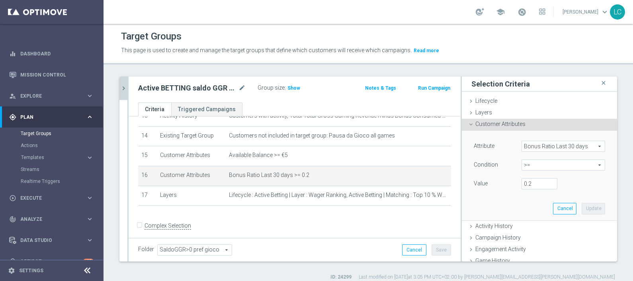
click at [529, 161] on span ">=" at bounding box center [563, 165] width 83 height 10
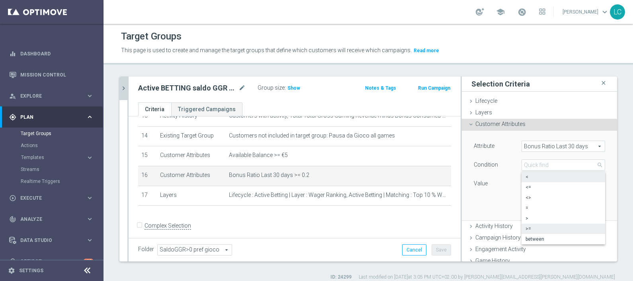
click at [527, 179] on span "<" at bounding box center [563, 176] width 76 height 6
type input "<"
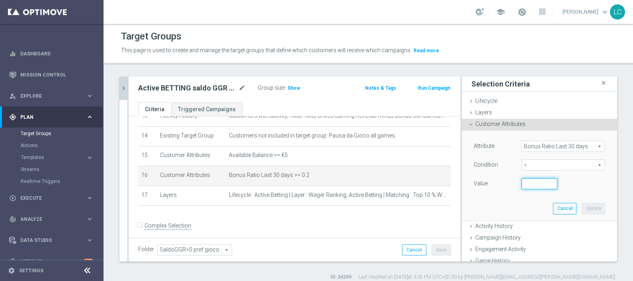
click at [526, 183] on input "number" at bounding box center [539, 183] width 36 height 11
type input "0"
type input "0.2"
click at [581, 206] on button "Update" at bounding box center [592, 208] width 23 height 11
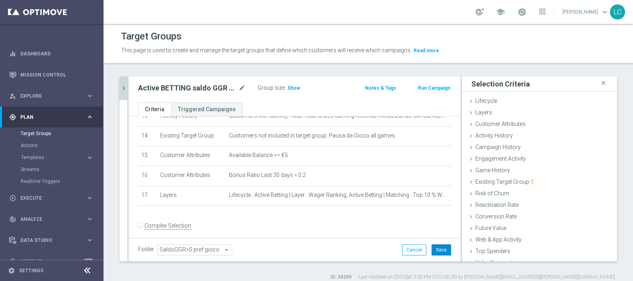
drag, startPoint x: 438, startPoint y: 249, endPoint x: 398, endPoint y: 226, distance: 46.0
click at [437, 249] on button "Save" at bounding box center [440, 249] width 19 height 11
click at [290, 89] on span "Show" at bounding box center [293, 88] width 13 height 6
click at [121, 90] on icon "chevron_right" at bounding box center [124, 88] width 8 height 8
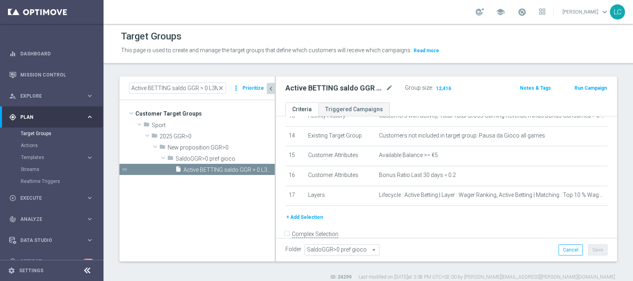
scroll to position [283, 0]
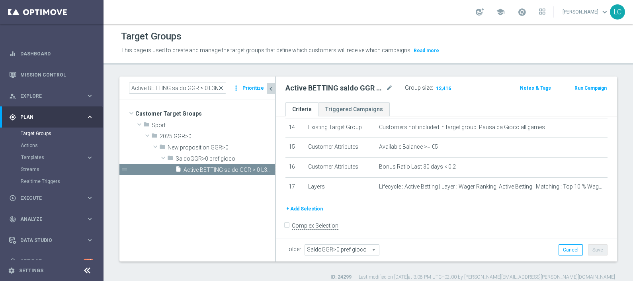
click at [222, 88] on span "close" at bounding box center [221, 88] width 6 height 6
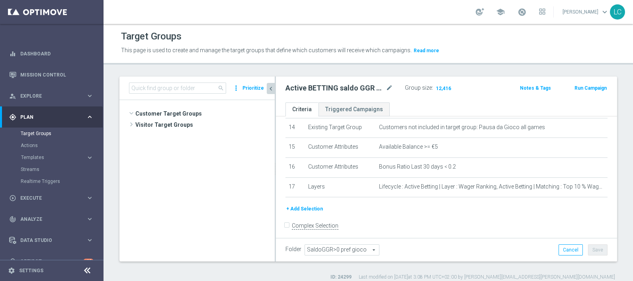
scroll to position [437, 0]
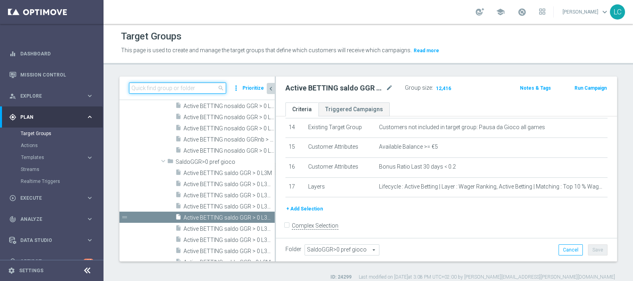
click at [170, 88] on input at bounding box center [177, 87] width 97 height 11
paste input "Active BETTING Master low TOTALI GGRnb>0"
type input "Active BETTING Master low TOTALI GGRnb>0"
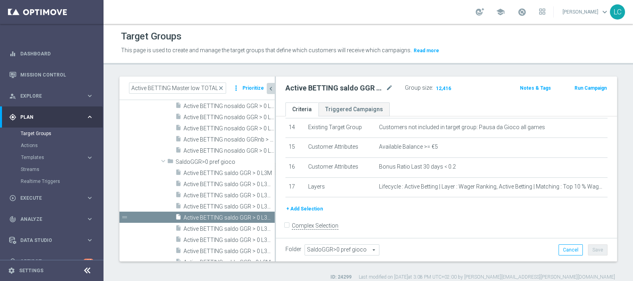
click at [225, 68] on div "Target Groups This page is used to create and manage the target groups that def…" at bounding box center [367, 152] width 529 height 257
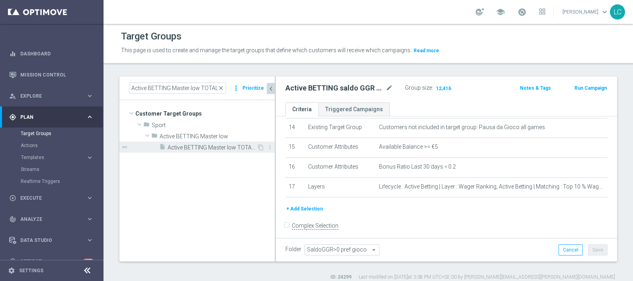
click at [226, 144] on span "Active BETTING Master low TOTALI GGRnb>0" at bounding box center [212, 147] width 89 height 7
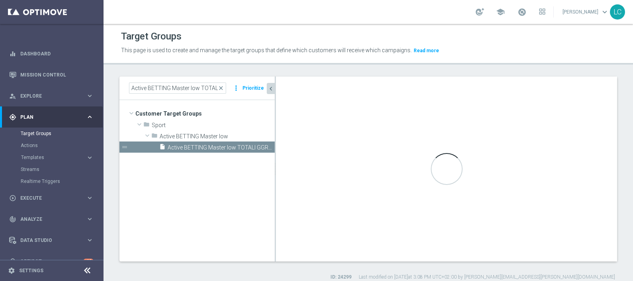
type input "Active BETTING Master low"
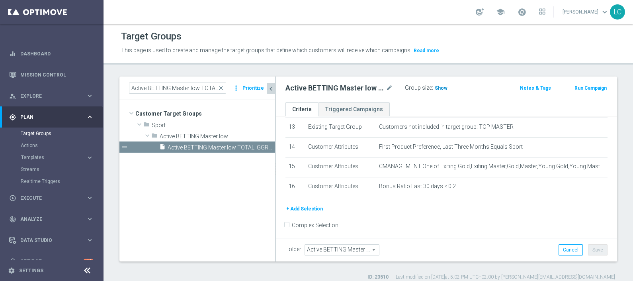
click at [440, 88] on span "Show" at bounding box center [440, 88] width 13 height 6
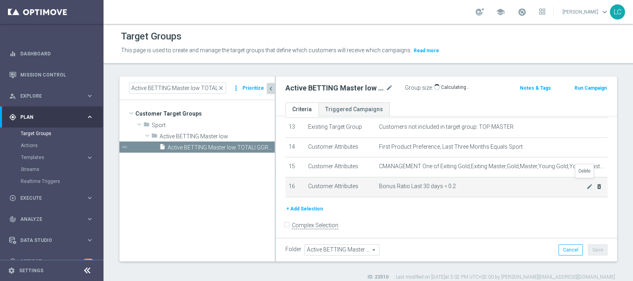
click at [596, 183] on icon "delete_forever" at bounding box center [599, 186] width 6 height 6
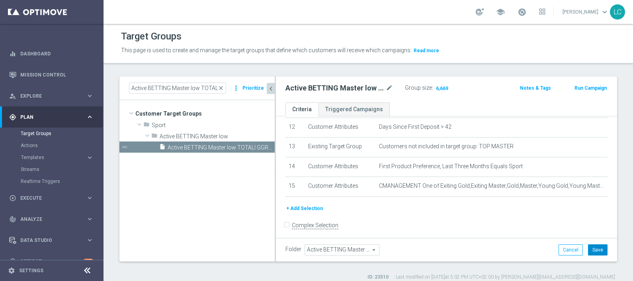
click at [594, 249] on button "Save" at bounding box center [597, 249] width 19 height 11
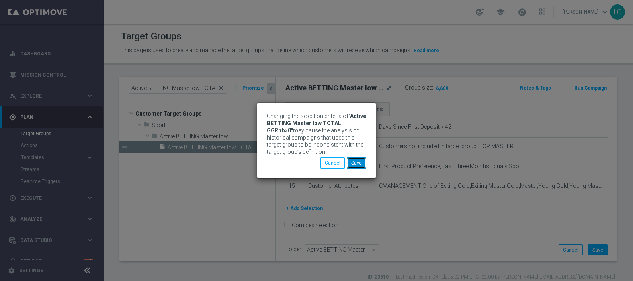
click at [355, 163] on button "Save" at bounding box center [356, 162] width 19 height 11
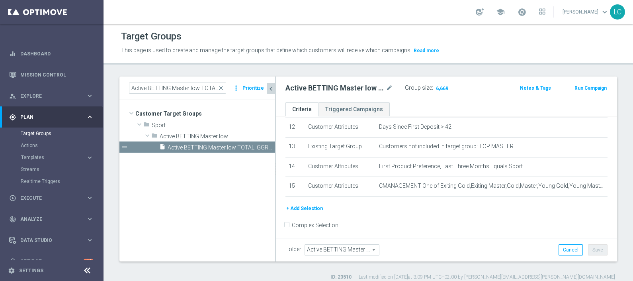
click at [465, 86] on div "Group size : 6,669" at bounding box center [445, 87] width 80 height 10
click at [236, 150] on span "Active BETTING Master low TOTALI GGRnb>0" at bounding box center [212, 147] width 89 height 7
click at [436, 89] on span "Show" at bounding box center [440, 88] width 13 height 6
click at [222, 87] on span "close" at bounding box center [221, 88] width 6 height 6
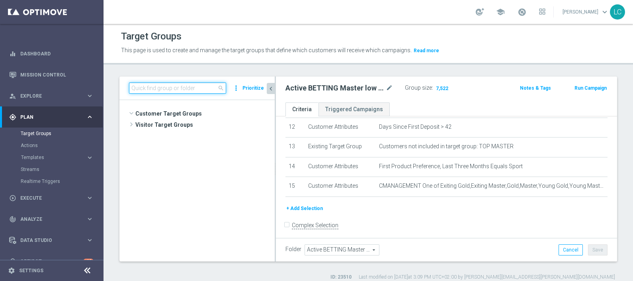
click at [209, 83] on input at bounding box center [177, 87] width 97 height 11
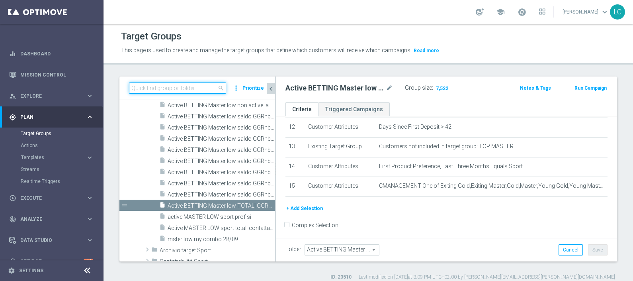
paste input "Active BETTING nosaldo GGR > 0 L3M Bonus Ratio<0,2 dep rank H"
type input "Active BETTING nosaldo GGR > 0 L3M Bonus Ratio<0,2 dep rank H"
click at [215, 70] on div "Target Groups This page is used to create and manage the target groups that def…" at bounding box center [367, 152] width 529 height 257
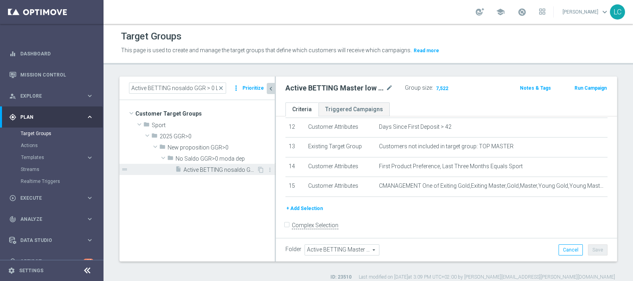
click at [233, 170] on span "Active BETTING nosaldo GGR > 0 L3M Bonus Ratio<0,2 dep rank H" at bounding box center [219, 169] width 73 height 7
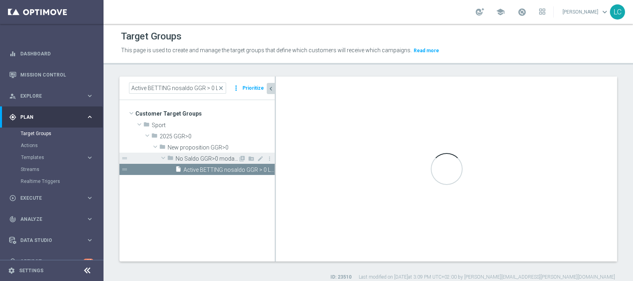
type input "No Saldo GGR>0 moda dep"
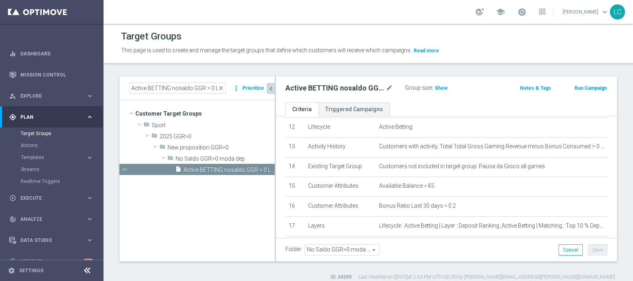
scroll to position [283, 0]
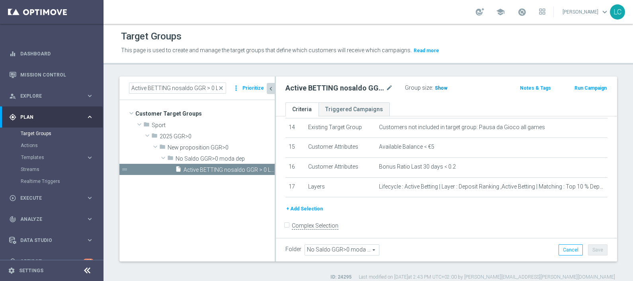
click at [439, 88] on span "Show" at bounding box center [440, 88] width 13 height 6
click at [222, 86] on span "close" at bounding box center [221, 88] width 6 height 6
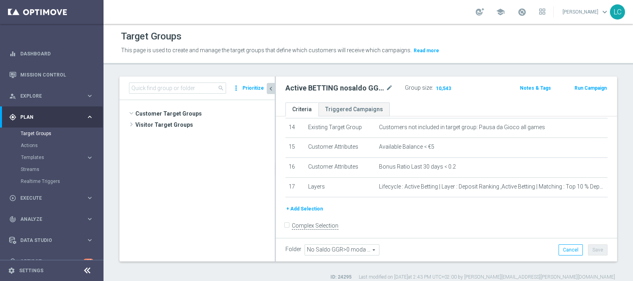
scroll to position [312, 0]
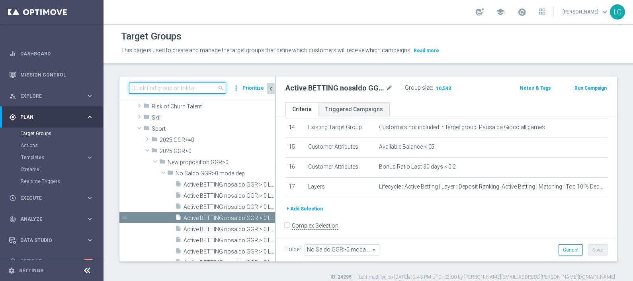
click at [198, 84] on input at bounding box center [177, 87] width 97 height 11
paste input "Active BETTING nosaldo GGR > 0 L3M Bonus Ratio<0,2 dep rank M"
type input "Active BETTING nosaldo GGR > 0 L3M Bonus Ratio<0,2 dep rank M"
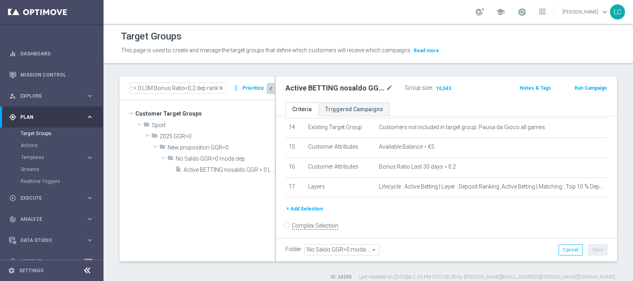
scroll to position [0, 0]
click at [192, 67] on div "Target Groups This page is used to create and manage the target groups that def…" at bounding box center [367, 152] width 529 height 257
click at [227, 173] on div "insert_drive_file Active BETTING nosaldo GGR > 0 L3M Bonus Ratio<0,2 dep rank M" at bounding box center [216, 169] width 82 height 11
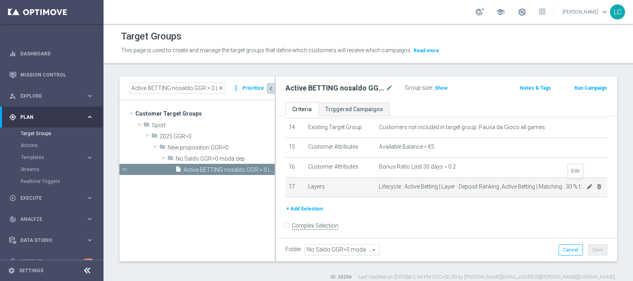
click at [586, 183] on icon "mode_edit" at bounding box center [589, 186] width 6 height 6
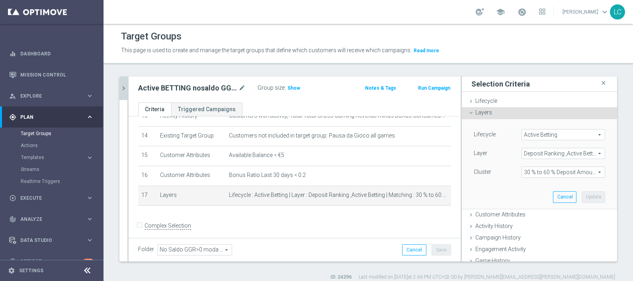
click at [544, 172] on span "30 % to 60 % Deposit Amount" at bounding box center [563, 172] width 83 height 10
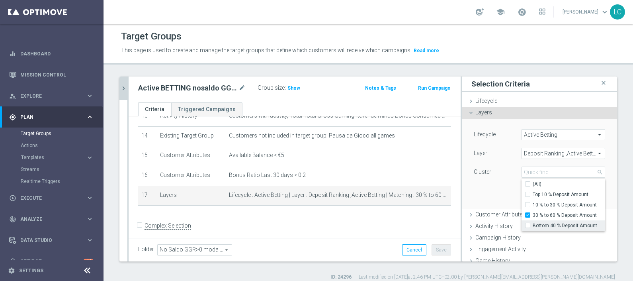
click at [521, 225] on div "Bottom 40 % Deposit Amount" at bounding box center [563, 225] width 84 height 10
click at [527, 224] on input "Bottom 40 % Deposit Amount" at bounding box center [529, 225] width 5 height 5
checkbox input "true"
type input "Selected 2 of 4"
click at [487, 185] on div "Lifecycle Active Betting Active Betting arrow_drop_down search Layer Deposit Ra…" at bounding box center [539, 163] width 143 height 89
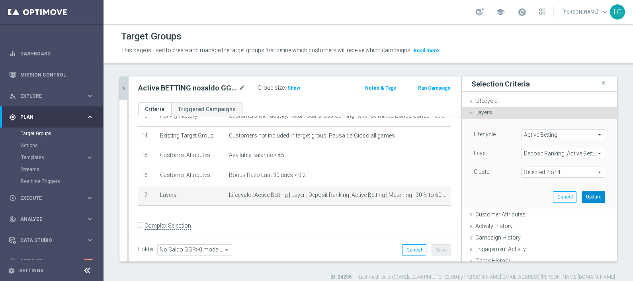
click at [581, 196] on button "Update" at bounding box center [592, 196] width 23 height 11
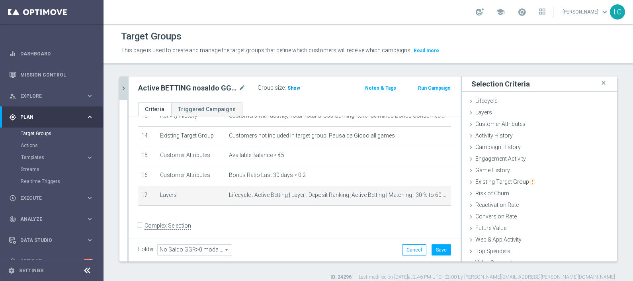
click at [294, 88] on span "Show" at bounding box center [293, 88] width 13 height 6
